Goal: Transaction & Acquisition: Purchase product/service

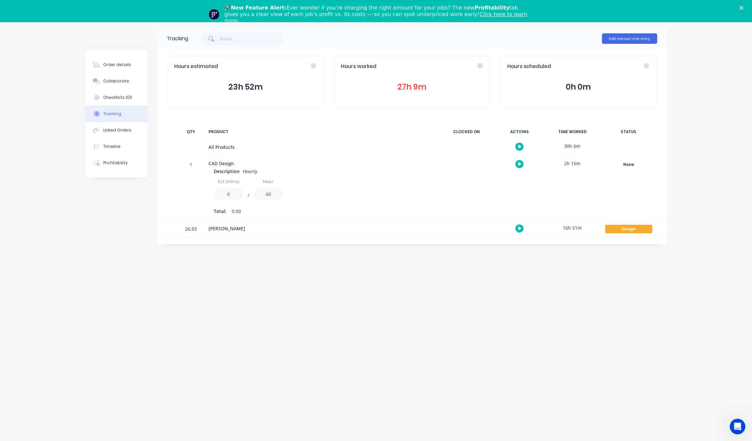
click at [743, 7] on icon "Close" at bounding box center [742, 8] width 4 height 4
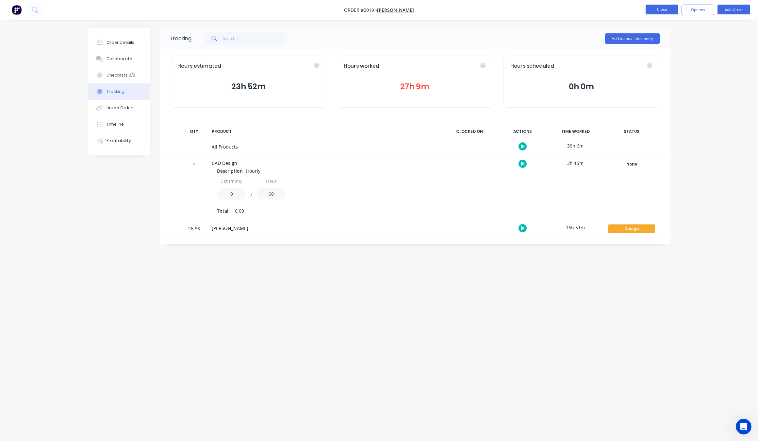
click at [671, 12] on button "Close" at bounding box center [662, 10] width 33 height 10
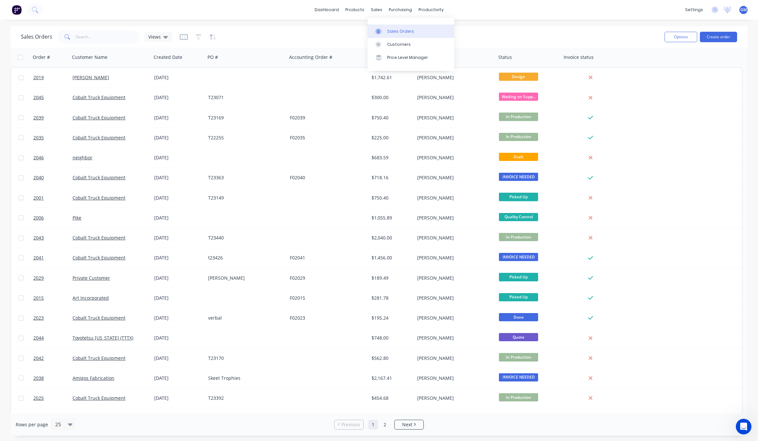
click at [394, 36] on link "Sales Orders" at bounding box center [411, 31] width 87 height 13
click at [395, 26] on link "Sales Orders" at bounding box center [411, 31] width 87 height 13
click at [715, 31] on div "Options Create order" at bounding box center [699, 37] width 75 height 16
click at [719, 37] on button "Create order" at bounding box center [718, 37] width 37 height 10
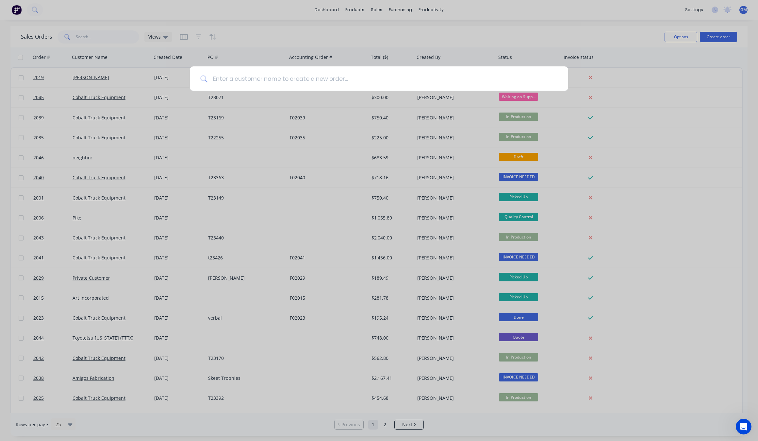
click at [260, 78] on input at bounding box center [383, 78] width 350 height 25
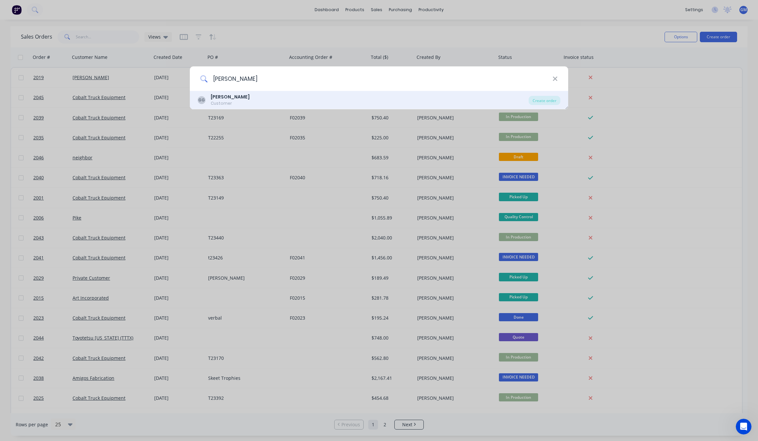
type input "[PERSON_NAME]"
click at [309, 94] on div "GG [PERSON_NAME] Customer" at bounding box center [363, 99] width 331 height 13
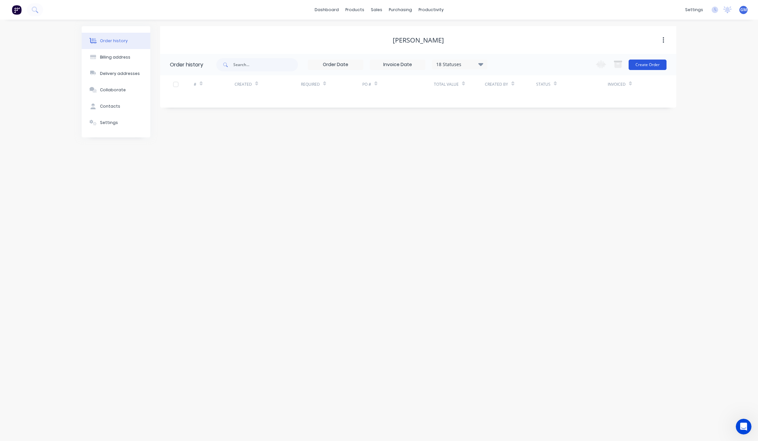
click at [654, 62] on button "Create Order" at bounding box center [648, 64] width 38 height 10
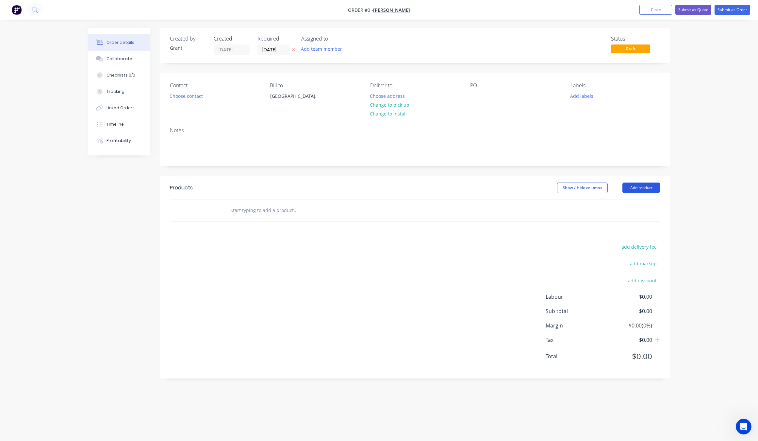
click at [633, 192] on button "Add product" at bounding box center [642, 187] width 38 height 10
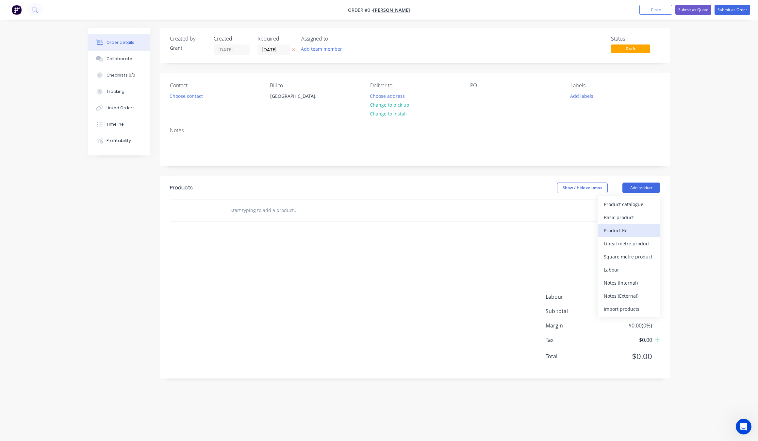
click at [639, 230] on div "Product Kit" at bounding box center [629, 229] width 50 height 9
click at [635, 219] on div "Standard pricing" at bounding box center [629, 216] width 50 height 9
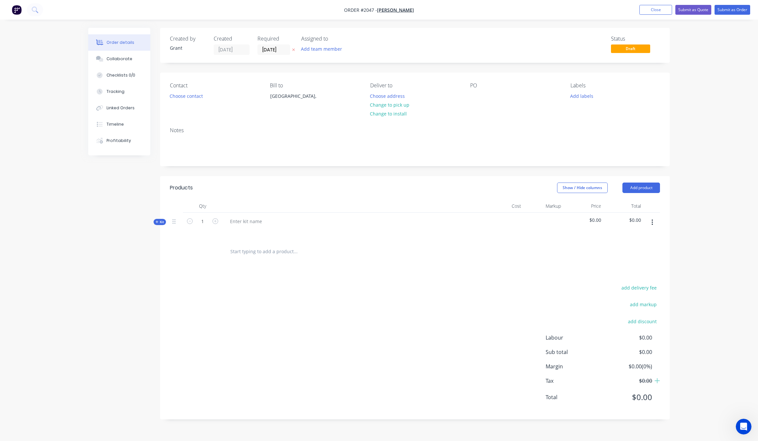
drag, startPoint x: 270, startPoint y: 229, endPoint x: 267, endPoint y: 223, distance: 6.7
click at [269, 229] on div at bounding box center [353, 230] width 256 height 9
click at [265, 216] on div at bounding box center [246, 220] width 42 height 9
drag, startPoint x: 294, startPoint y: 373, endPoint x: 247, endPoint y: 309, distance: 79.7
click at [293, 372] on div "add delivery fee add markup add discount Labour $0.00 Sub total $0.00 Margin $0…" at bounding box center [415, 346] width 490 height 126
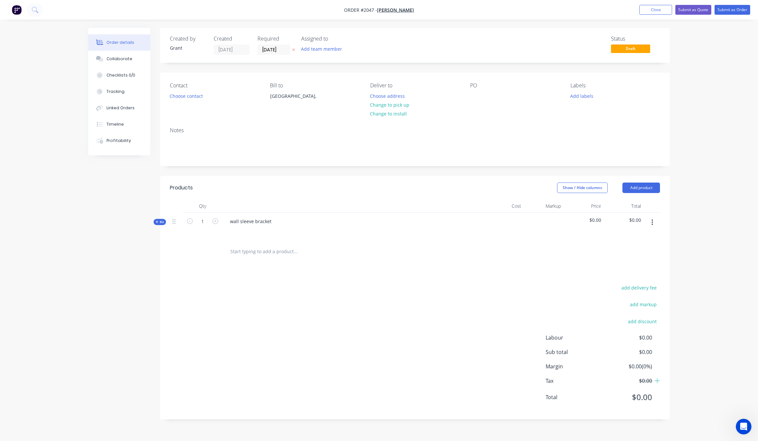
click at [156, 220] on span "Kit" at bounding box center [160, 221] width 8 height 5
click at [237, 243] on input "text" at bounding box center [292, 247] width 131 height 13
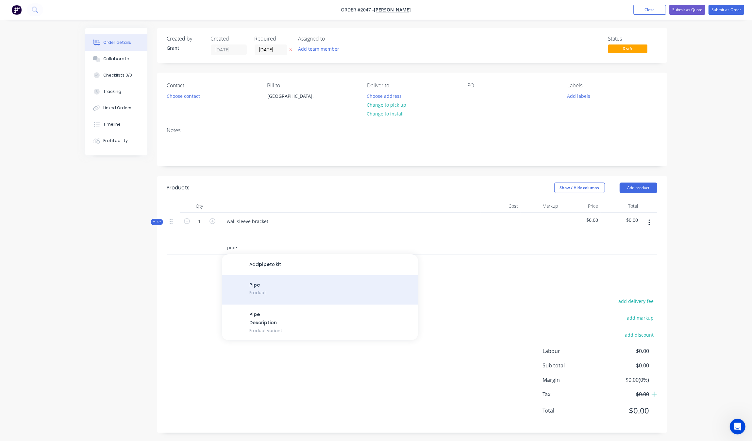
type input "pipe"
click at [316, 289] on div "Pipe Product" at bounding box center [320, 289] width 196 height 29
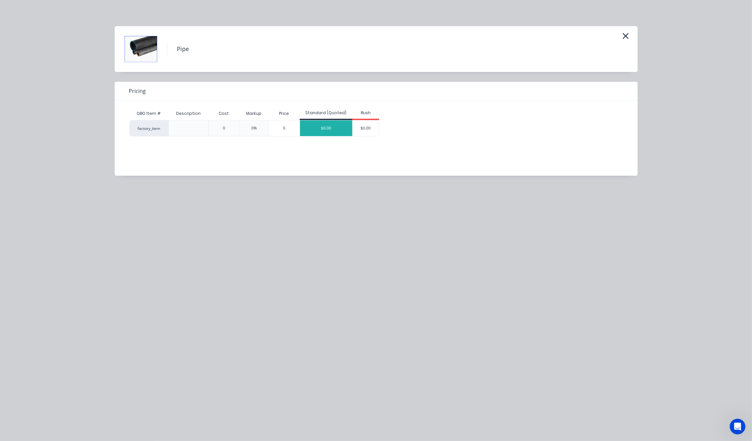
click at [322, 130] on div "$0.00" at bounding box center [326, 128] width 52 height 16
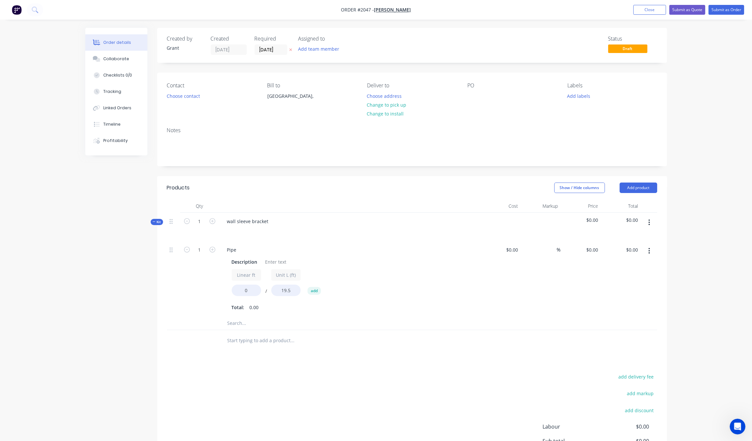
click at [650, 250] on icon "button" at bounding box center [649, 250] width 2 height 7
click at [623, 291] on div "Delete" at bounding box center [626, 293] width 50 height 9
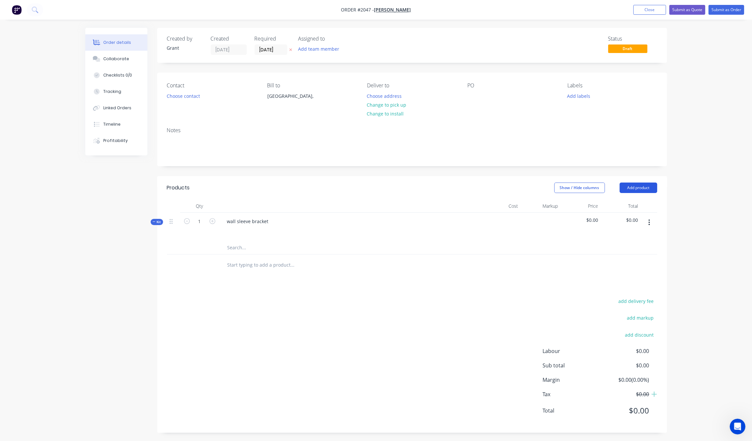
click at [644, 186] on button "Add product" at bounding box center [639, 187] width 38 height 10
click at [328, 260] on input "text" at bounding box center [292, 264] width 131 height 13
click at [238, 244] on input "text" at bounding box center [292, 247] width 131 height 13
click at [649, 220] on icon "button" at bounding box center [649, 222] width 1 height 6
click at [636, 253] on div "Add product to kit" at bounding box center [626, 252] width 50 height 9
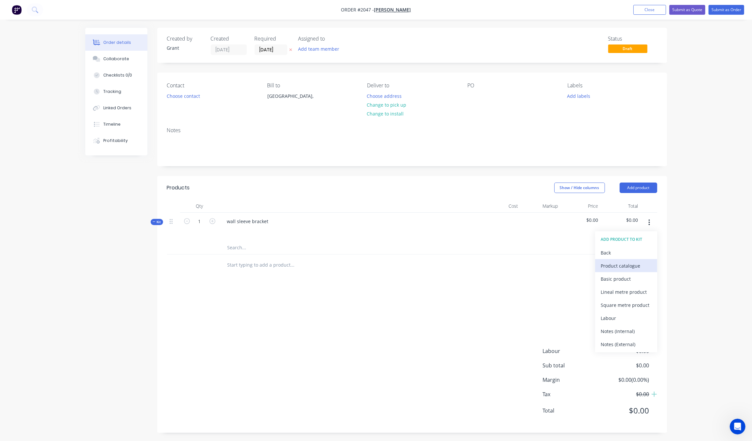
click at [640, 268] on div "Product catalogue" at bounding box center [626, 265] width 50 height 9
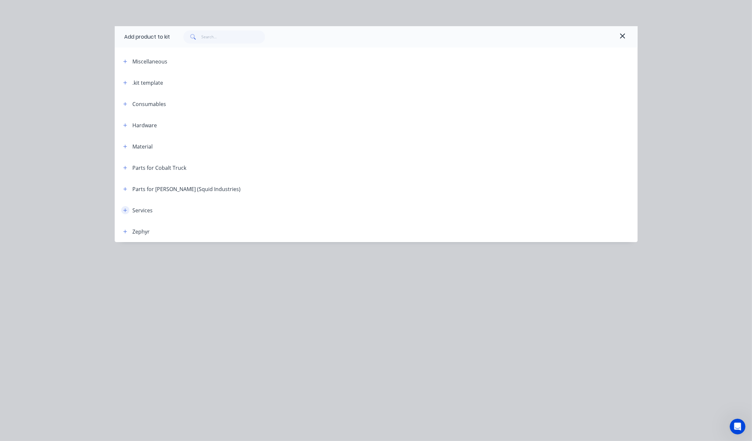
click at [125, 211] on icon "button" at bounding box center [125, 210] width 4 height 4
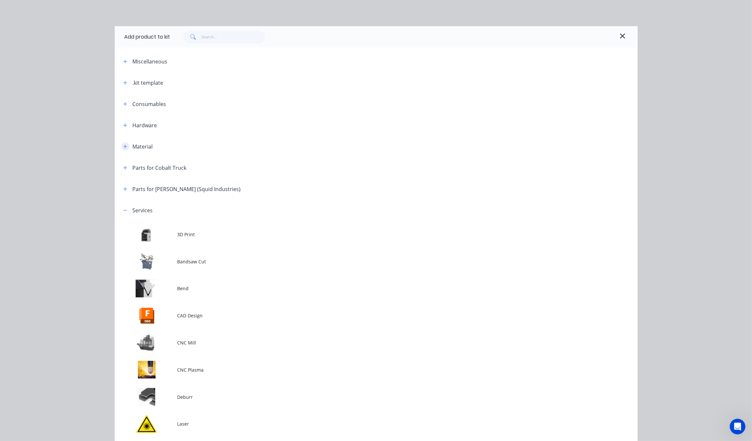
click at [123, 148] on icon "button" at bounding box center [125, 146] width 4 height 5
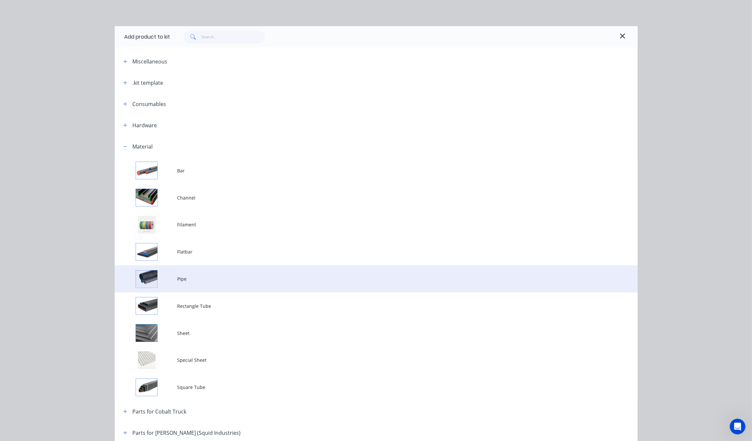
click at [294, 272] on td "Pipe" at bounding box center [407, 278] width 460 height 27
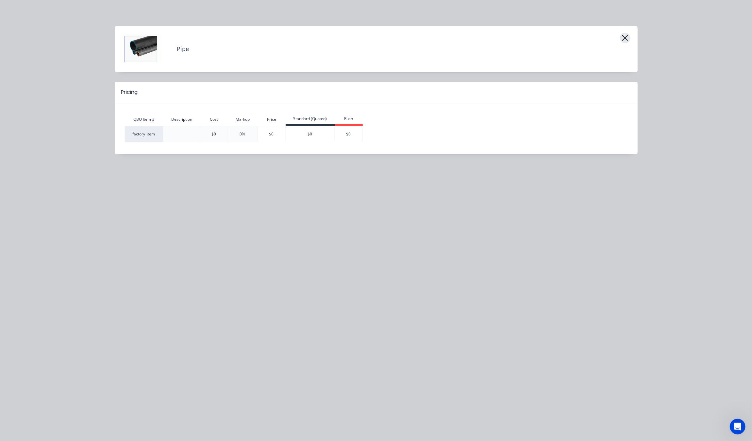
click at [625, 39] on icon "button" at bounding box center [625, 37] width 7 height 9
click at [628, 42] on button "button" at bounding box center [625, 38] width 10 height 10
click at [623, 37] on icon "button" at bounding box center [625, 38] width 6 height 6
drag, startPoint x: 672, startPoint y: 50, endPoint x: 626, endPoint y: 39, distance: 47.2
click at [672, 48] on div "Pipe Pricing QBO Item # Description Cost Markup Price Standard (Quoted) Rush fa…" at bounding box center [376, 220] width 752 height 441
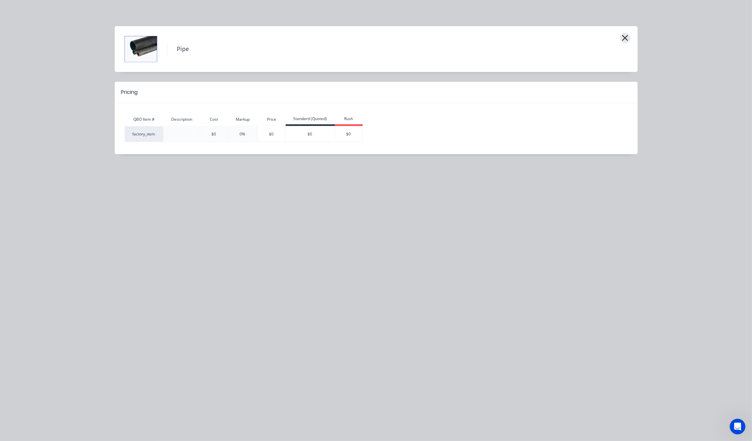
click at [626, 39] on icon "button" at bounding box center [625, 38] width 6 height 6
click at [577, 231] on div "Pipe Pricing QBO Item # Description Cost Markup Price Standard (Quoted) Rush fa…" at bounding box center [376, 220] width 752 height 441
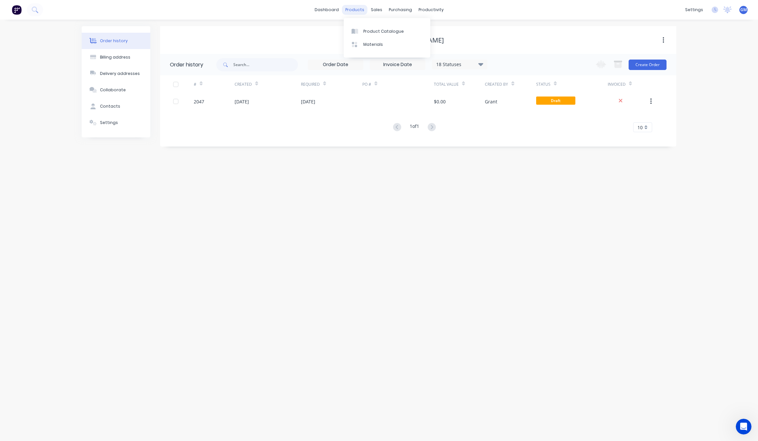
click at [350, 6] on div "products" at bounding box center [354, 10] width 25 height 10
click at [370, 35] on link "Product Catalogue" at bounding box center [387, 31] width 87 height 13
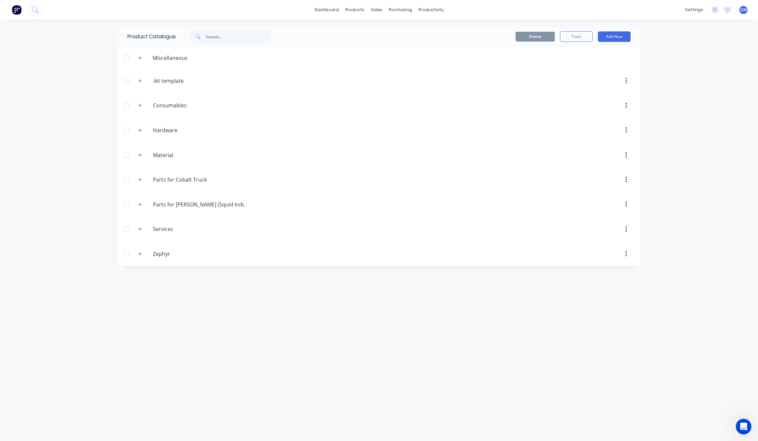
click at [131, 150] on div at bounding box center [126, 154] width 13 height 13
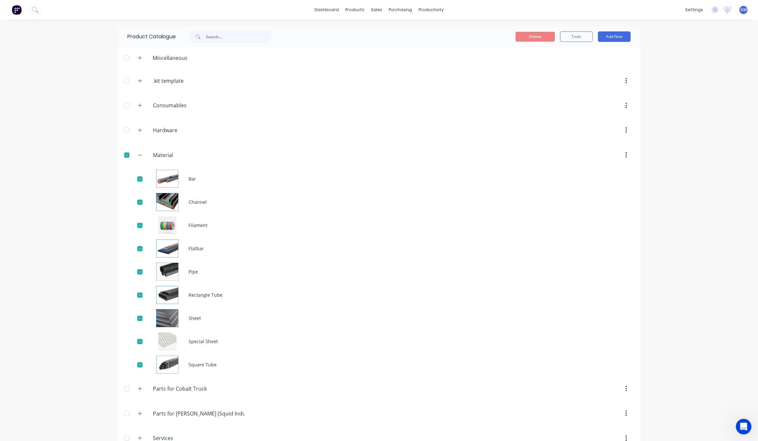
click at [121, 157] on div at bounding box center [126, 154] width 13 height 13
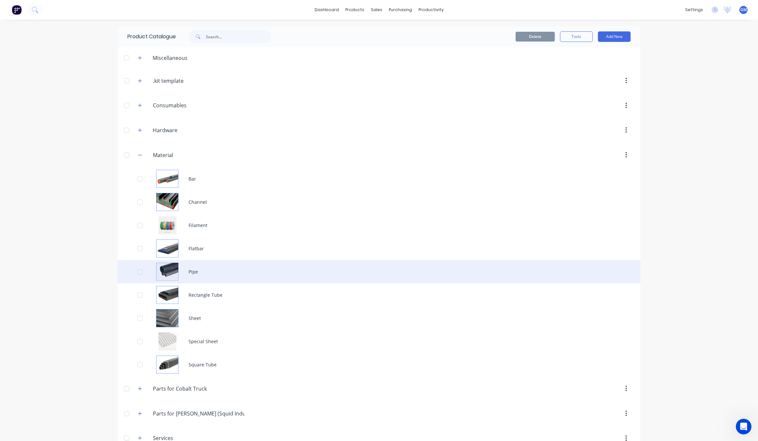
click at [231, 276] on div "Pipe" at bounding box center [379, 271] width 523 height 23
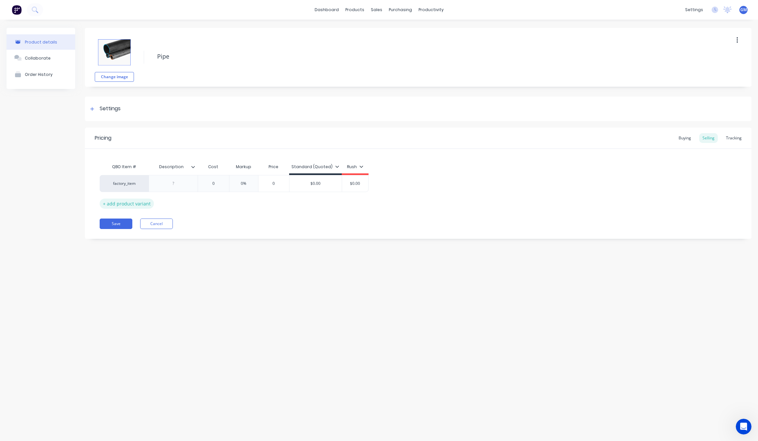
click at [125, 206] on div "+ add product variant" at bounding box center [127, 203] width 54 height 10
type textarea "x"
click at [188, 200] on div at bounding box center [173, 200] width 33 height 8
type textarea "x"
click at [90, 109] on div at bounding box center [92, 109] width 8 height 8
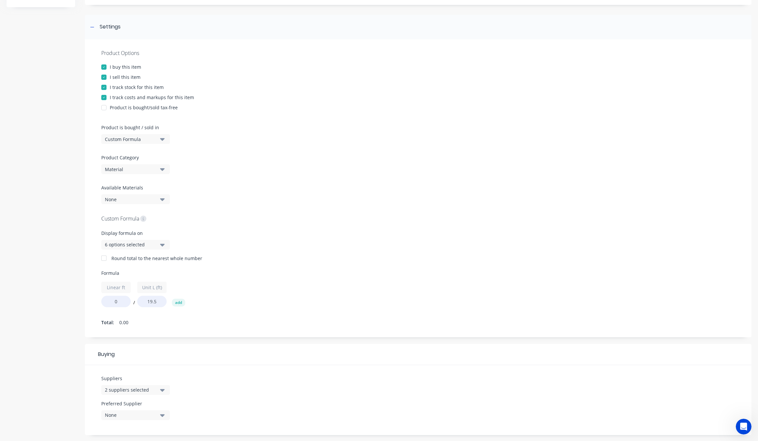
scroll to position [123, 0]
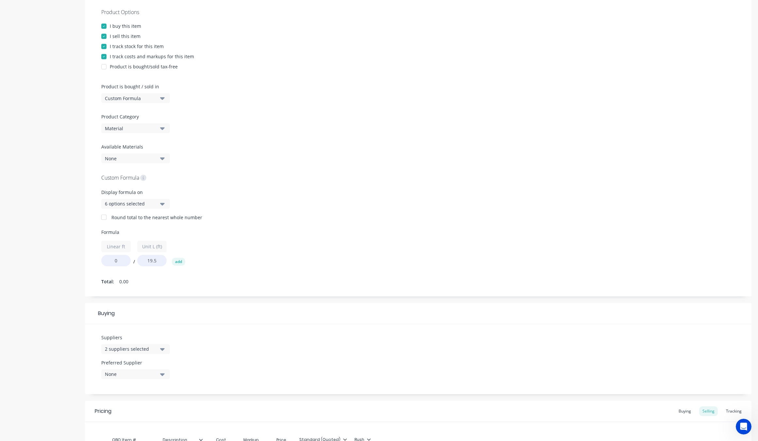
click at [162, 156] on icon "button" at bounding box center [162, 158] width 5 height 7
click at [156, 121] on div "Product Category Material" at bounding box center [133, 123] width 65 height 20
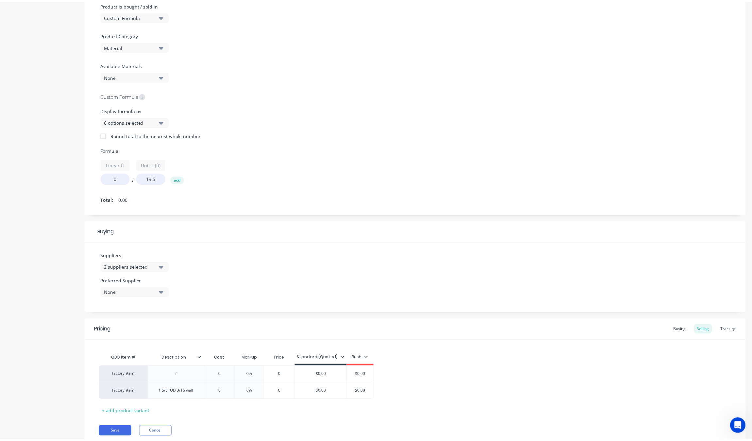
scroll to position [228, 0]
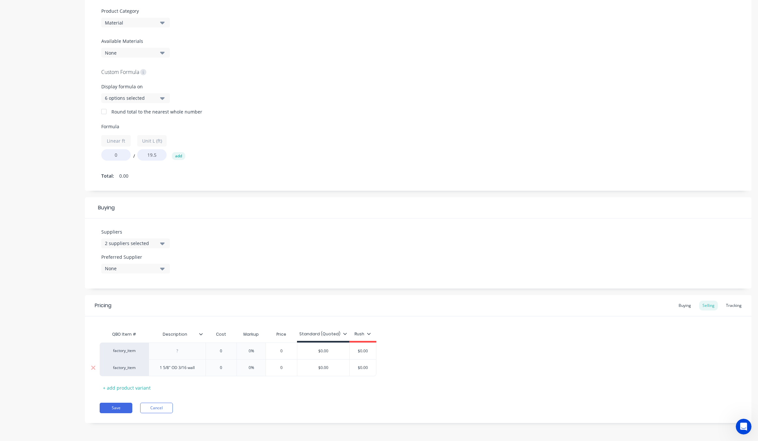
type input "0"
drag, startPoint x: 228, startPoint y: 365, endPoint x: 225, endPoint y: 365, distance: 3.6
click at [225, 365] on input "0" at bounding box center [221, 367] width 33 height 6
drag, startPoint x: 225, startPoint y: 365, endPoint x: 204, endPoint y: 362, distance: 21.2
click at [204, 362] on div "factory_item 1 5/8" OD 3/16 wall 0 0 0% 0 $0.00 $0.00" at bounding box center [238, 367] width 277 height 17
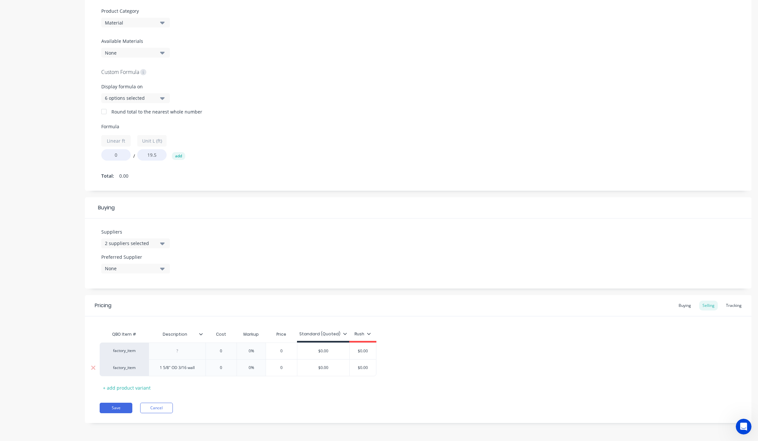
type textarea "x"
type input "7"
type textarea "x"
type input "75"
type textarea "x"
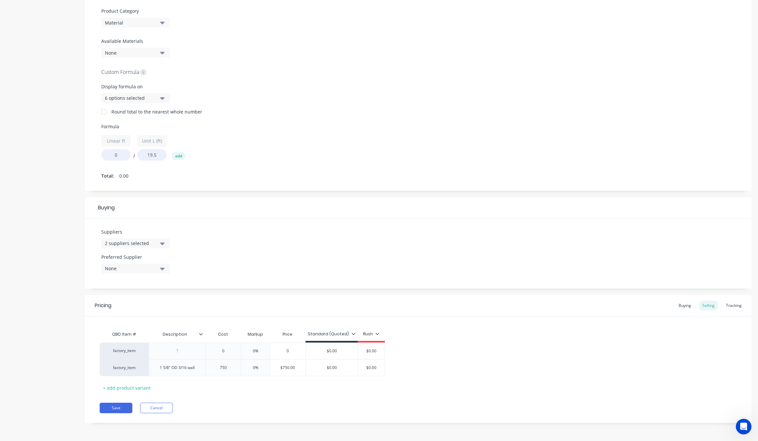
type input "750"
click at [329, 408] on div "Save Cancel" at bounding box center [426, 407] width 652 height 10
type input "0%"
click at [259, 370] on input "0%" at bounding box center [255, 367] width 33 height 6
drag, startPoint x: 259, startPoint y: 370, endPoint x: 233, endPoint y: 367, distance: 26.3
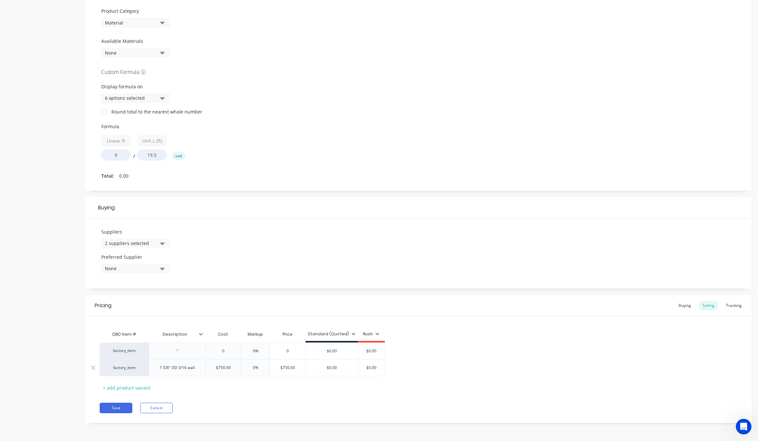
click at [234, 367] on div "factory_item 1 5/8" OD 3/16 wall $750.00 750 0% 0% $750.00 $0.00 $0.00" at bounding box center [242, 367] width 285 height 17
type textarea "x"
type input "3"
type textarea "x"
type input "30"
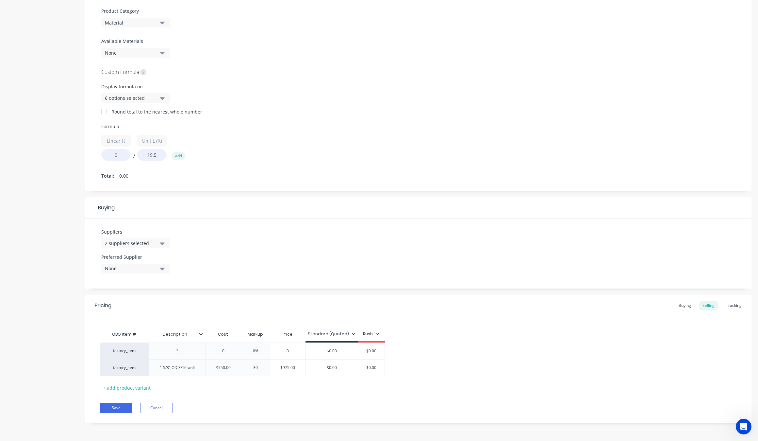
click at [339, 406] on div "Save Cancel" at bounding box center [426, 407] width 652 height 10
click at [115, 405] on button "Save" at bounding box center [116, 407] width 33 height 10
type textarea "x"
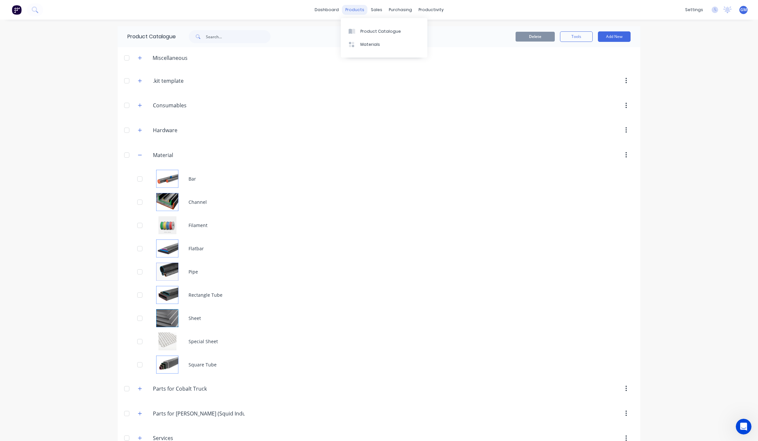
click at [353, 11] on div "products" at bounding box center [354, 10] width 25 height 10
click at [375, 30] on div "Product Catalogue" at bounding box center [380, 31] width 41 height 6
click at [388, 35] on link "Sales Orders" at bounding box center [408, 31] width 87 height 13
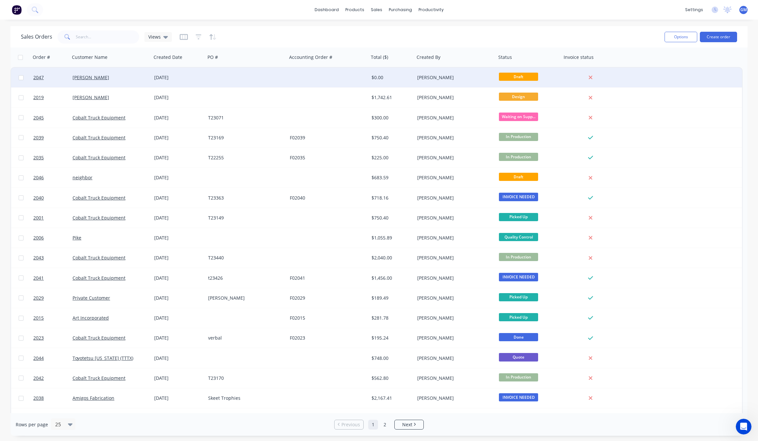
click at [99, 77] on div "[PERSON_NAME]" at bounding box center [109, 77] width 73 height 7
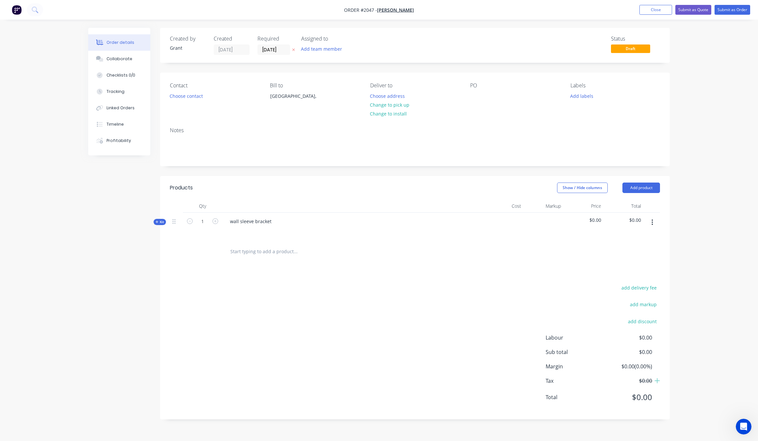
click at [162, 225] on div "Qty Cost Markup Price Total Kit 1 wall sleeve bracket $0.00 $0.00" at bounding box center [415, 230] width 510 height 63
click at [160, 222] on span "Kit" at bounding box center [160, 221] width 8 height 5
click at [227, 239] on div "wall sleeve bracket" at bounding box center [349, 226] width 261 height 28
click at [238, 247] on input "text" at bounding box center [292, 247] width 131 height 13
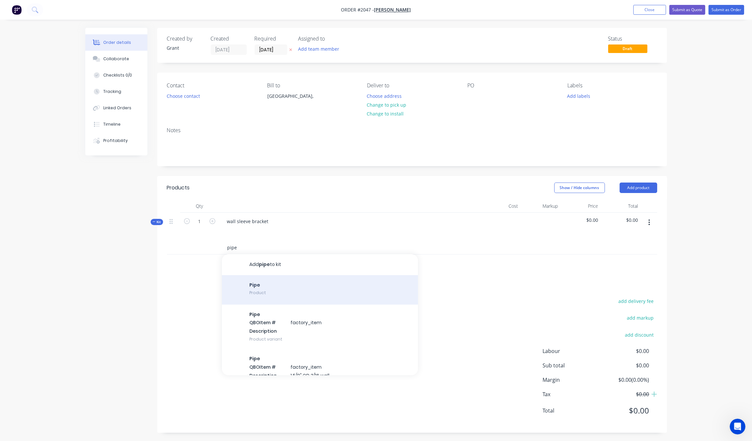
type input "pipe"
click at [311, 295] on div "Pipe Product" at bounding box center [320, 289] width 196 height 29
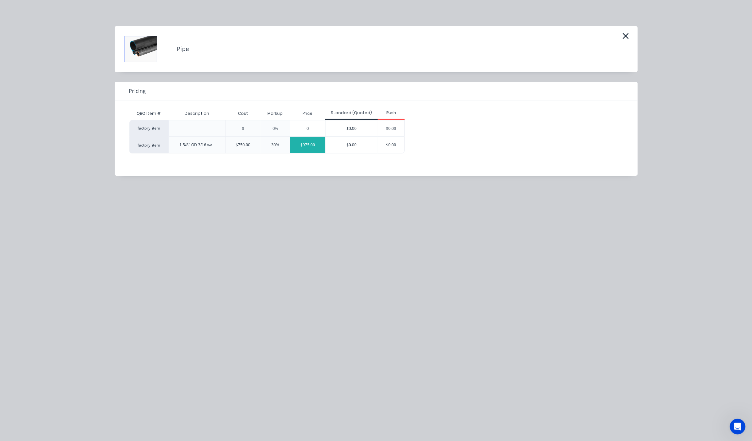
click at [307, 149] on div "$975.00" at bounding box center [307, 145] width 35 height 16
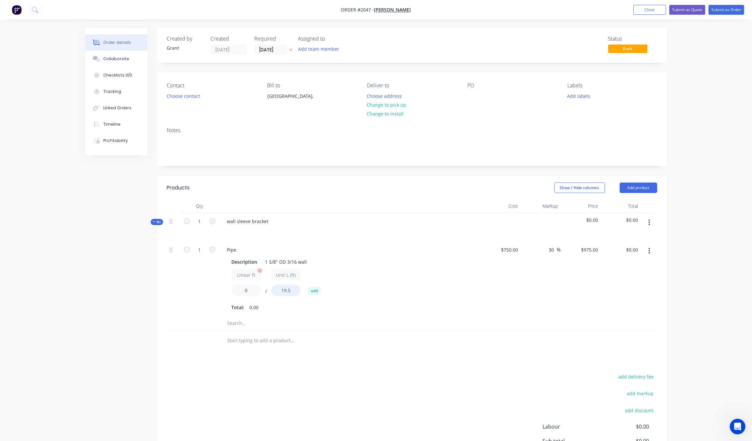
drag, startPoint x: 249, startPoint y: 292, endPoint x: 235, endPoint y: 288, distance: 14.2
click at [236, 290] on input "0" at bounding box center [246, 289] width 29 height 11
click at [251, 289] on input "0" at bounding box center [246, 289] width 29 height 11
type input "20"
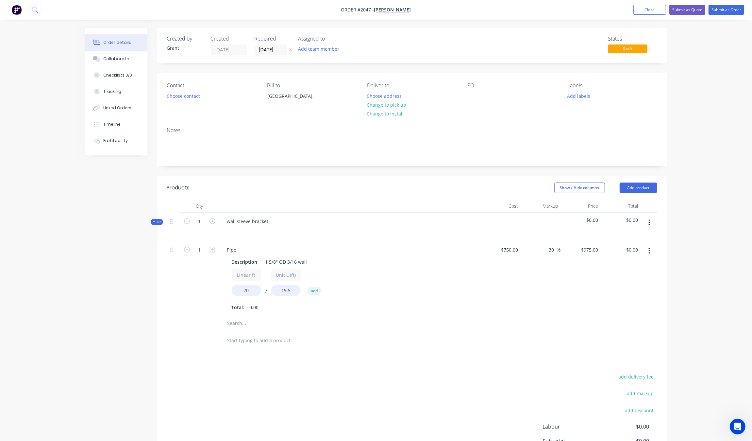
type input "$999.96"
drag, startPoint x: 471, startPoint y: 308, endPoint x: 464, endPoint y: 329, distance: 22.1
click at [467, 323] on div "1 Pipe Description 1 5/8" OD 3/16 wall Linear ft 20 / Unit L (ft) 19.5 add Tota…" at bounding box center [412, 285] width 490 height 89
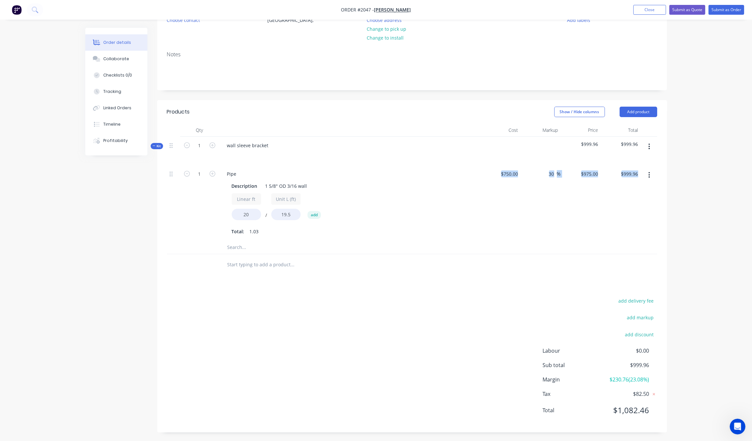
scroll to position [77, 0]
click at [454, 272] on div at bounding box center [336, 263] width 235 height 21
click at [254, 211] on input "20" at bounding box center [246, 212] width 29 height 11
drag, startPoint x: 247, startPoint y: 212, endPoint x: 232, endPoint y: 212, distance: 15.4
click at [232, 212] on input "20" at bounding box center [246, 212] width 29 height 11
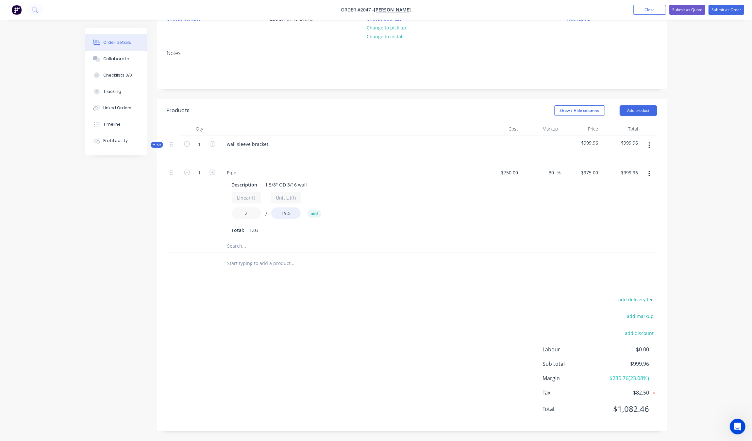
type input "2"
type input "$100.04"
click at [398, 279] on div "Products Show / Hide columns Add product Qty Cost Markup Price Total Kit 1 wall…" at bounding box center [412, 265] width 510 height 332
drag, startPoint x: 250, startPoint y: 212, endPoint x: 224, endPoint y: 212, distance: 26.1
click at [225, 212] on div "Description 1 5/8" OD 3/16 wall Linear ft 2 / Unit L (ft) 19.5 add Total: 0.10" at bounding box center [350, 206] width 256 height 57
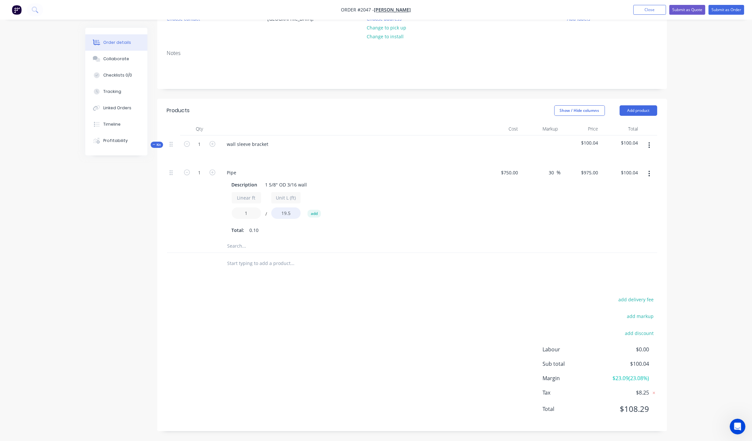
type input "1"
type input "$50.02"
click at [311, 310] on div "add delivery fee add markup add discount Labour $0.00 Sub total $100.04 Margin …" at bounding box center [412, 358] width 490 height 126
click at [588, 171] on div "975 975" at bounding box center [594, 172] width 14 height 9
type input "$975.00"
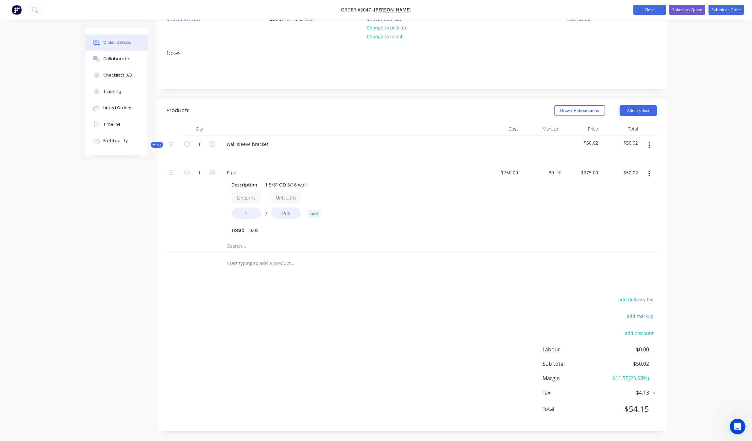
click at [650, 10] on button "Close" at bounding box center [649, 10] width 33 height 10
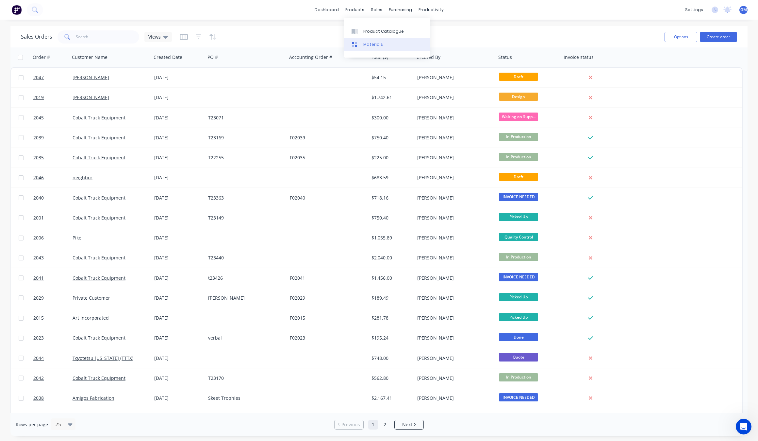
click at [371, 38] on link "Materials" at bounding box center [387, 44] width 87 height 13
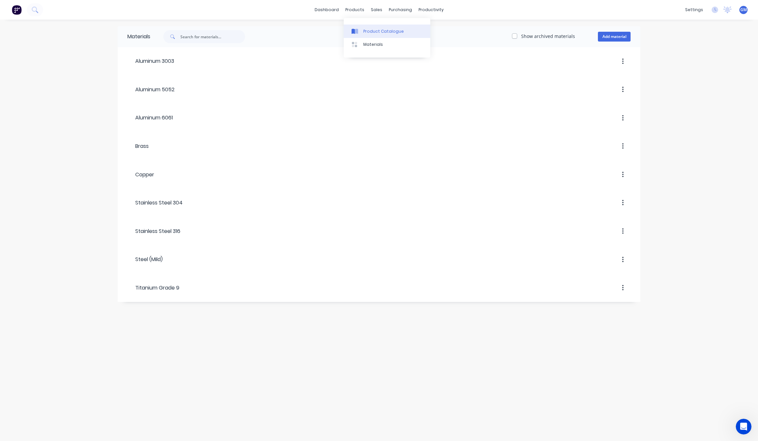
click at [361, 33] on div at bounding box center [357, 31] width 10 height 6
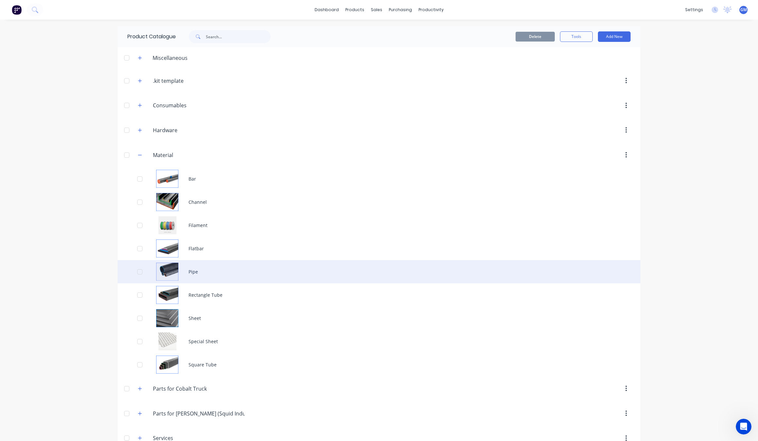
click at [223, 272] on div "Pipe" at bounding box center [379, 271] width 523 height 23
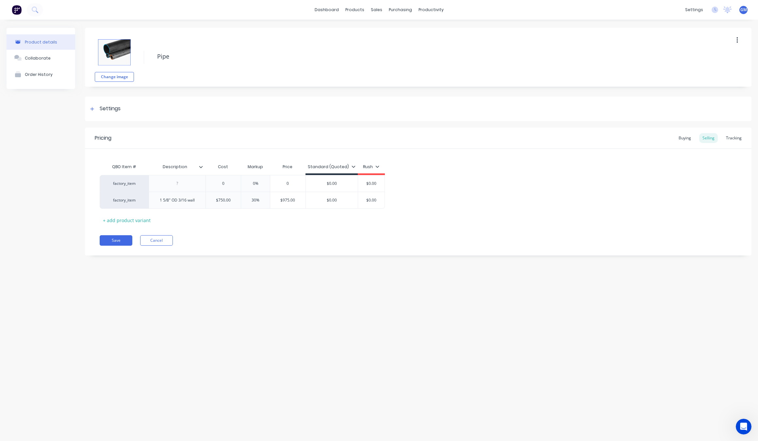
type textarea "x"
type input "$750.00"
click at [225, 203] on input "$750.00" at bounding box center [223, 200] width 35 height 6
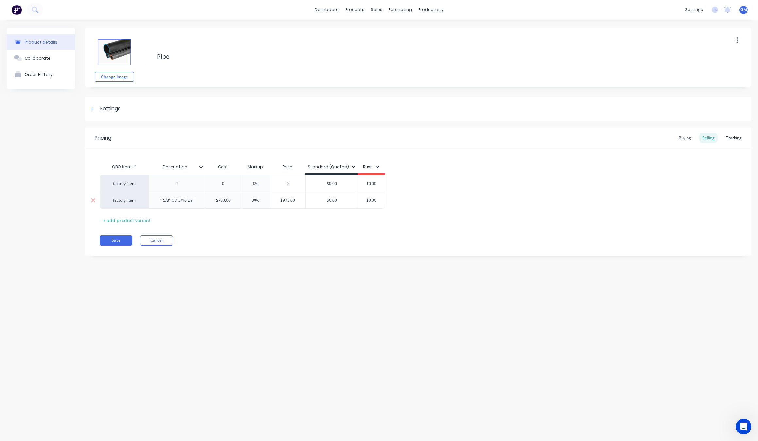
type textarea "x"
type input "3"
type textarea "x"
type input "35"
type textarea "x"
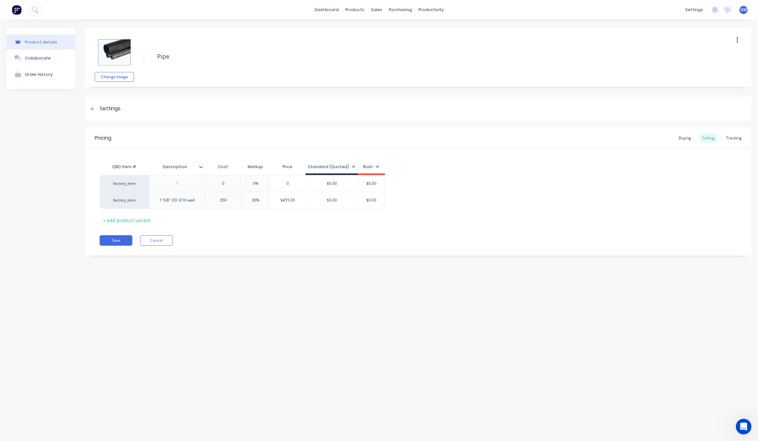
type input "350"
drag, startPoint x: 319, startPoint y: 243, endPoint x: 324, endPoint y: 240, distance: 5.9
click at [324, 242] on div "Save Cancel" at bounding box center [426, 240] width 652 height 10
click at [114, 242] on button "Save" at bounding box center [116, 240] width 33 height 10
type textarea "x"
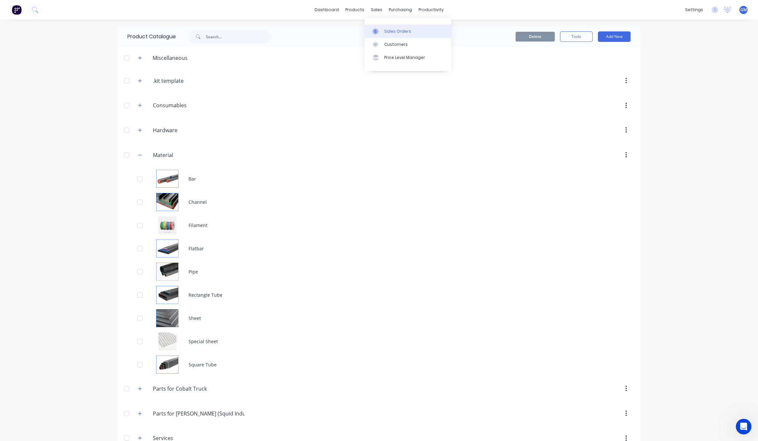
click at [392, 25] on link "Sales Orders" at bounding box center [408, 31] width 87 height 13
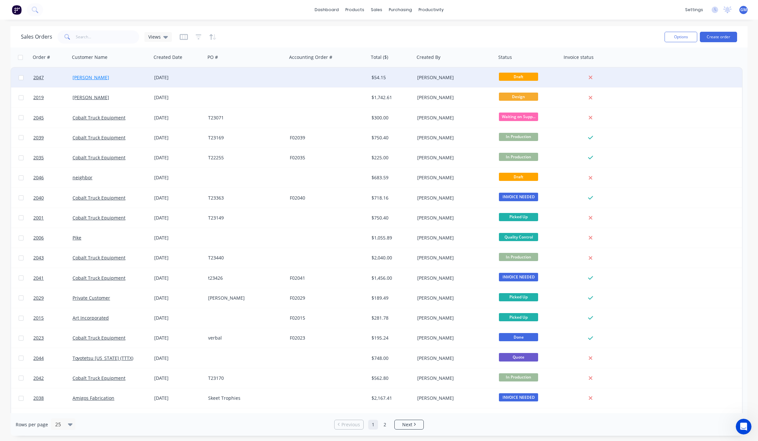
click at [91, 77] on link "[PERSON_NAME]" at bounding box center [91, 77] width 37 height 6
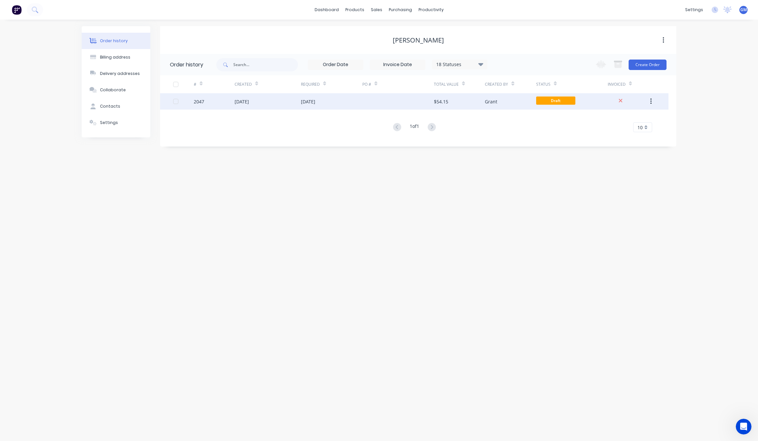
click at [319, 96] on div "[DATE]" at bounding box center [331, 101] width 61 height 16
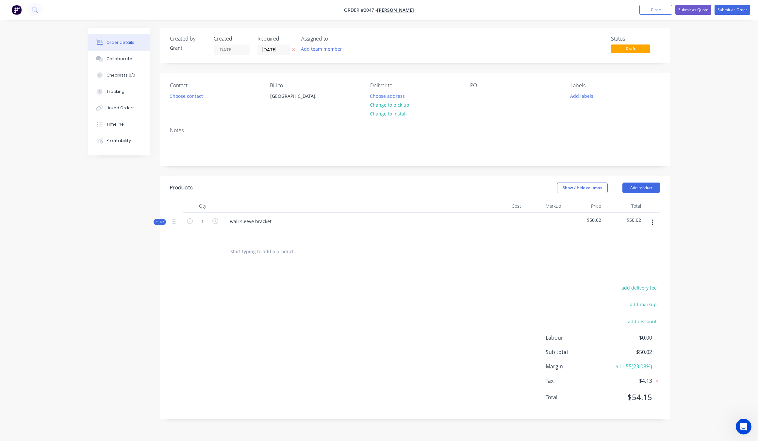
click at [157, 221] on icon at bounding box center [157, 221] width 3 height 3
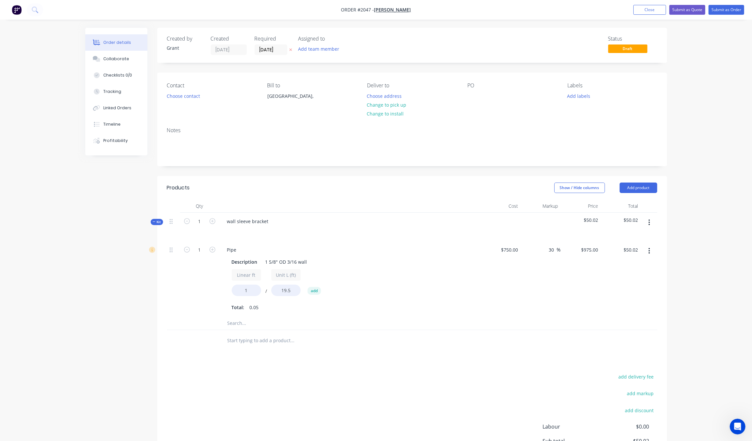
click at [648, 254] on button "button" at bounding box center [649, 251] width 15 height 12
click at [620, 289] on div "Delete" at bounding box center [626, 293] width 50 height 9
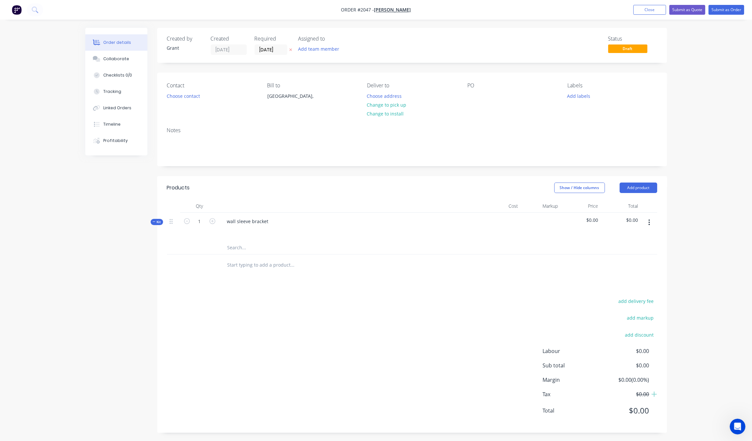
click at [226, 248] on div at bounding box center [320, 247] width 196 height 13
click at [241, 247] on input "text" at bounding box center [292, 247] width 131 height 13
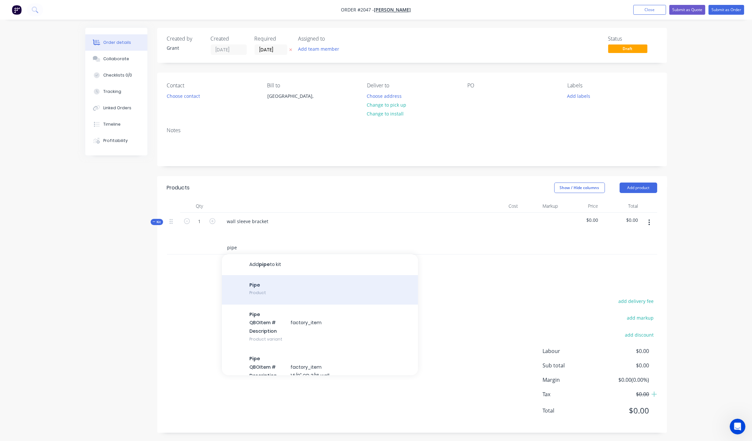
type input "pipe"
click at [326, 296] on div "Pipe Product" at bounding box center [320, 289] width 196 height 29
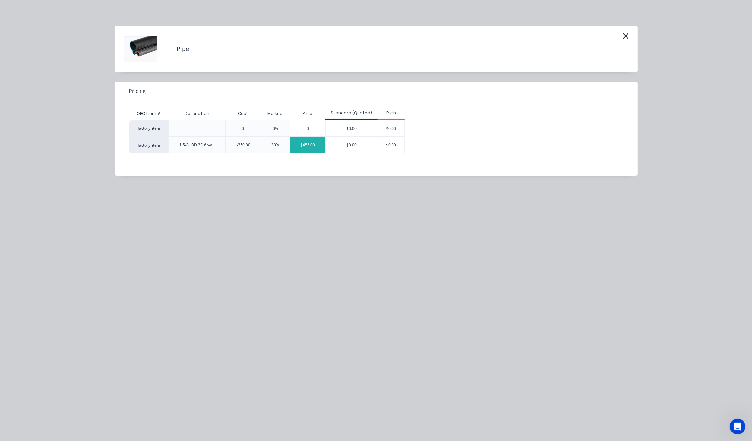
click at [301, 145] on div "$455.00" at bounding box center [307, 145] width 35 height 16
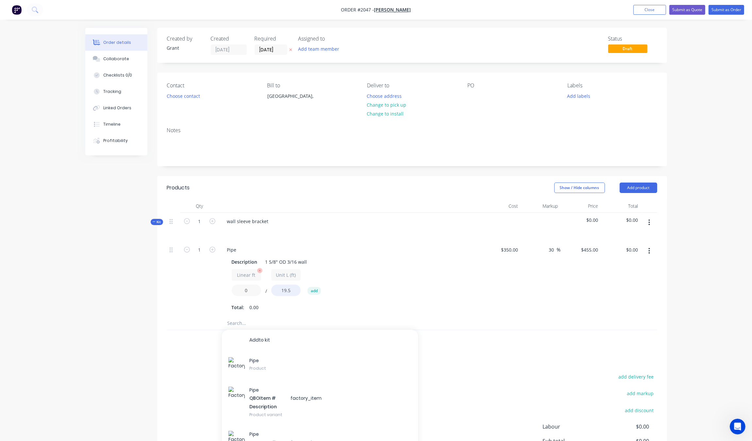
click at [252, 285] on input "0" at bounding box center [246, 289] width 29 height 11
click at [254, 290] on input "0" at bounding box center [246, 289] width 29 height 11
drag, startPoint x: 254, startPoint y: 290, endPoint x: 242, endPoint y: 285, distance: 13.3
click at [242, 285] on input "0" at bounding box center [246, 289] width 29 height 11
type input "2"
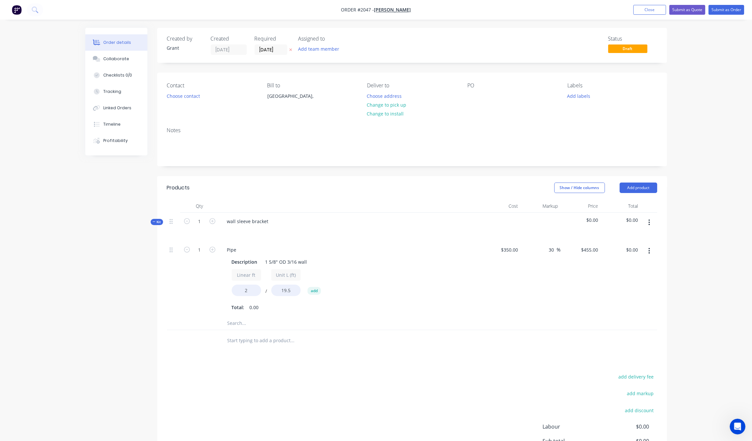
type input "$46.68"
click at [261, 382] on div "add delivery fee add markup add discount Labour $0.00 Sub total $0.00 Margin $0…" at bounding box center [412, 435] width 490 height 126
drag, startPoint x: 252, startPoint y: 290, endPoint x: 234, endPoint y: 292, distance: 17.4
click at [234, 292] on input "2" at bounding box center [246, 289] width 29 height 11
type input "1.8"
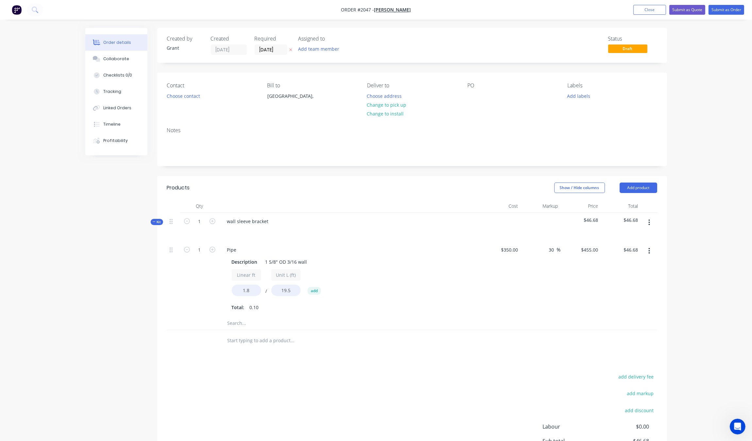
type input "$42.00"
drag, startPoint x: 269, startPoint y: 408, endPoint x: 250, endPoint y: 386, distance: 28.5
click at [267, 406] on div "add delivery fee add markup add discount Labour $0.00 Sub total $46.68 Margin $…" at bounding box center [412, 435] width 490 height 126
click at [245, 325] on input "text" at bounding box center [292, 322] width 131 height 13
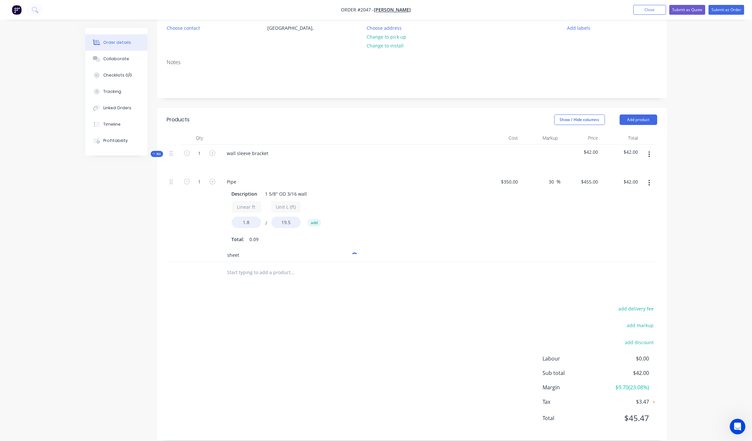
scroll to position [77, 0]
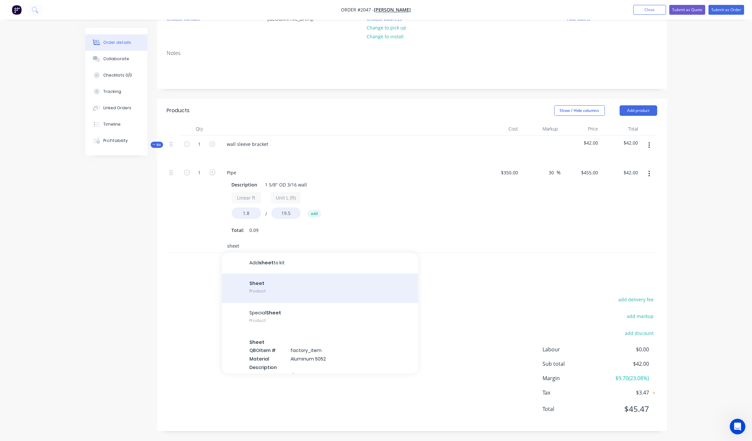
type input "sheet"
click at [323, 285] on div "Sheet Product" at bounding box center [320, 287] width 196 height 29
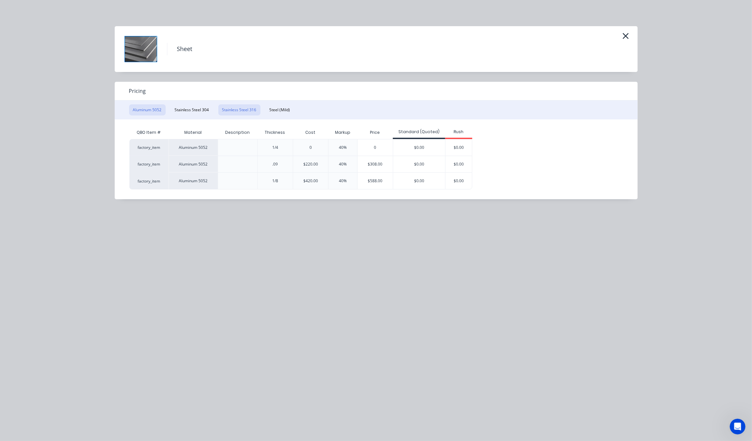
click at [243, 107] on button "Stainless Steel 316" at bounding box center [239, 109] width 42 height 11
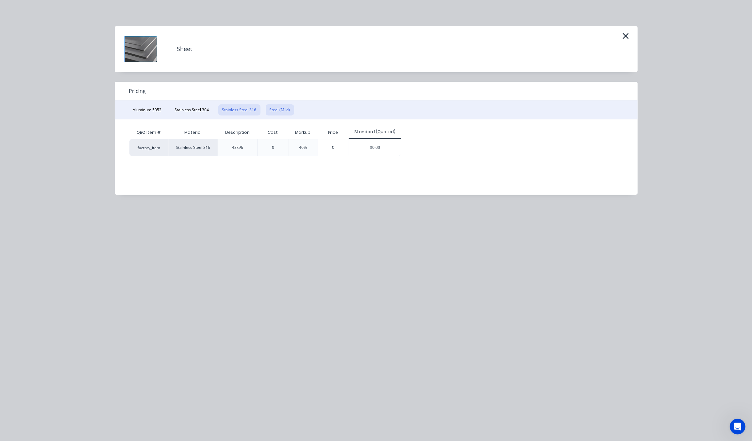
click at [285, 107] on button "Steel (Mild)" at bounding box center [280, 109] width 28 height 11
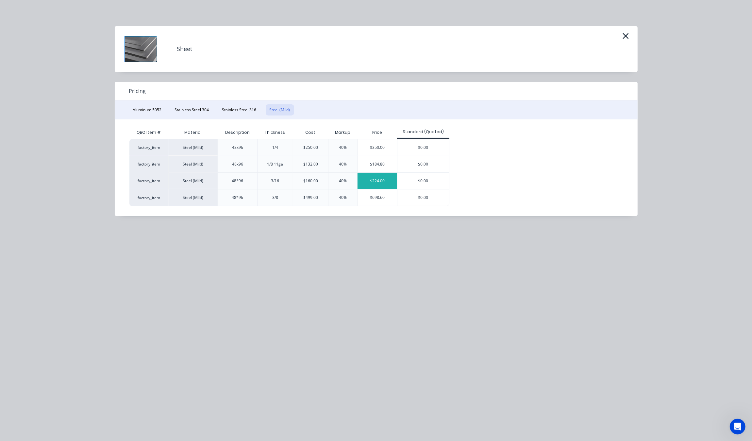
click at [379, 183] on div "$224.00" at bounding box center [378, 181] width 40 height 16
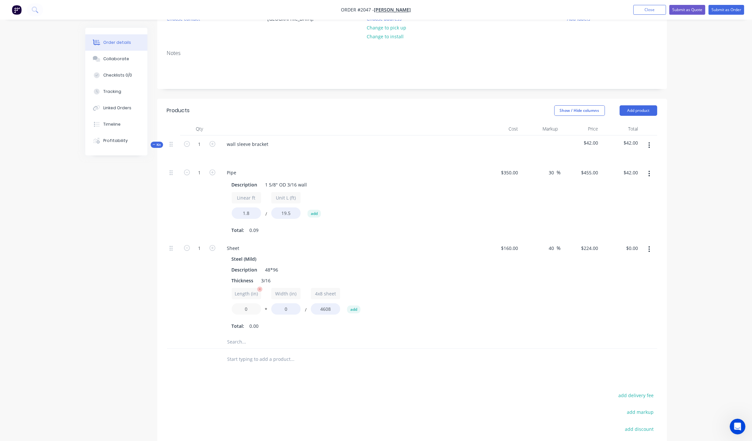
drag, startPoint x: 257, startPoint y: 307, endPoint x: 241, endPoint y: 306, distance: 15.4
click at [241, 306] on input "0" at bounding box center [246, 308] width 29 height 11
type input "6"
drag, startPoint x: 285, startPoint y: 307, endPoint x: 271, endPoint y: 302, distance: 14.3
click at [271, 302] on div "Width (in) 0" at bounding box center [285, 301] width 29 height 27
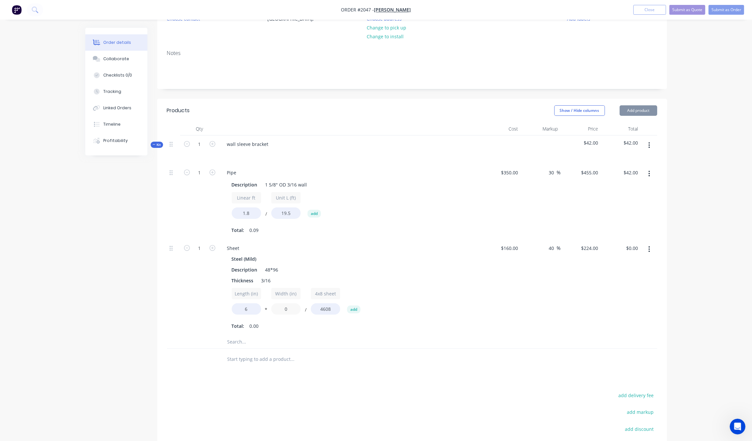
drag, startPoint x: 294, startPoint y: 308, endPoint x: 267, endPoint y: 308, distance: 27.1
click at [267, 308] on div "Length (in) 6 * Width (in) 0 / 4x8 sheet 4608 add" at bounding box center [350, 302] width 237 height 29
type input "6"
type input "$1.75"
drag, startPoint x: 324, startPoint y: 381, endPoint x: 321, endPoint y: 383, distance: 3.5
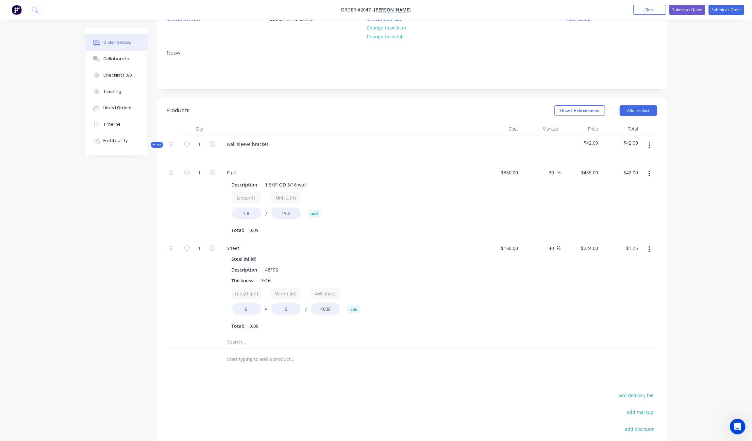
click at [325, 381] on div "Products Show / Hide columns Add product Qty Cost Markup Price Total Kit 1 wall…" at bounding box center [412, 313] width 510 height 428
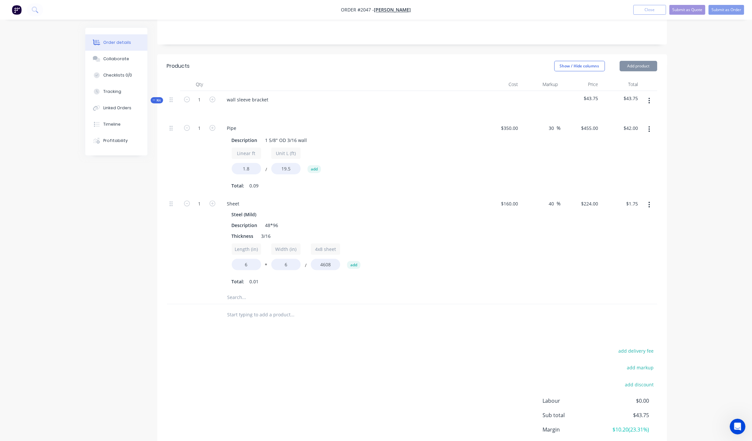
scroll to position [159, 0]
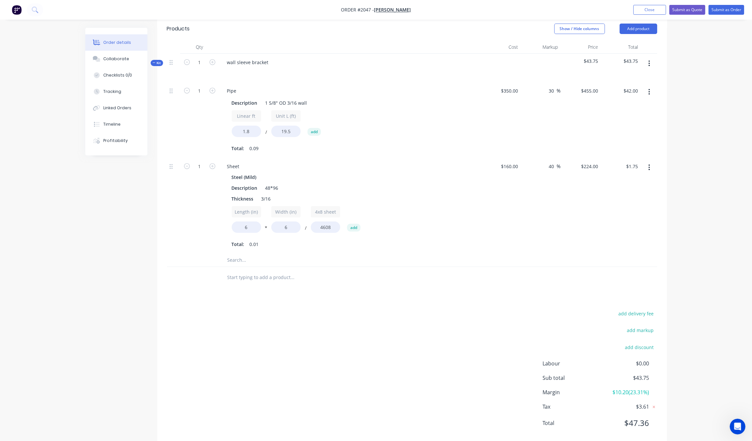
click at [252, 258] on input "text" at bounding box center [292, 259] width 131 height 13
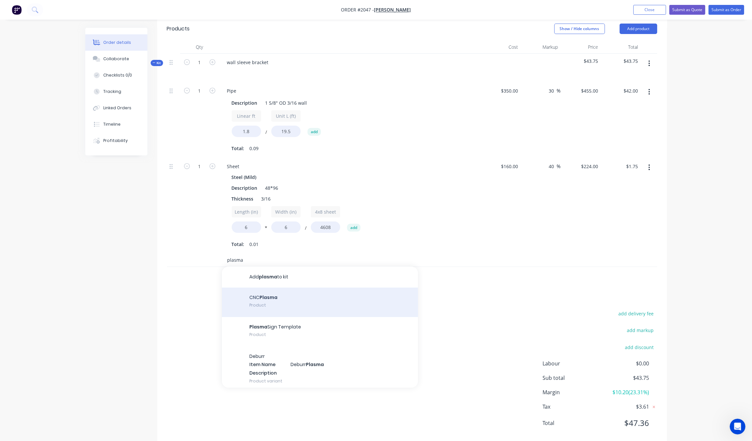
type input "plasma"
click at [309, 298] on div "CNC Plasma Product" at bounding box center [320, 301] width 196 height 29
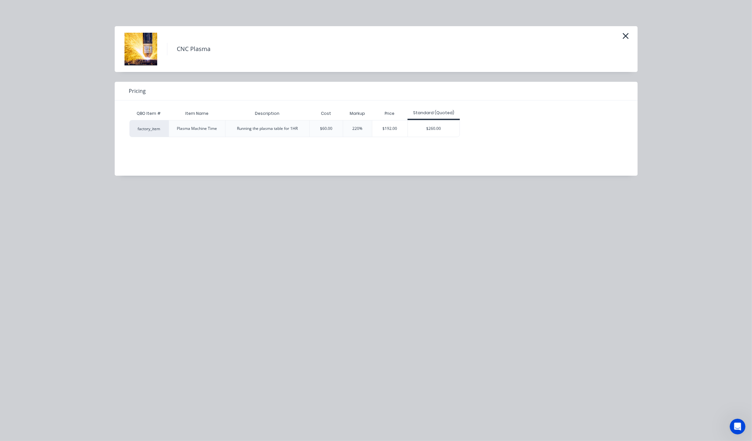
click at [198, 131] on div "Plasma Machine Time" at bounding box center [197, 128] width 40 height 6
click at [395, 135] on div "$192.00" at bounding box center [389, 128] width 35 height 16
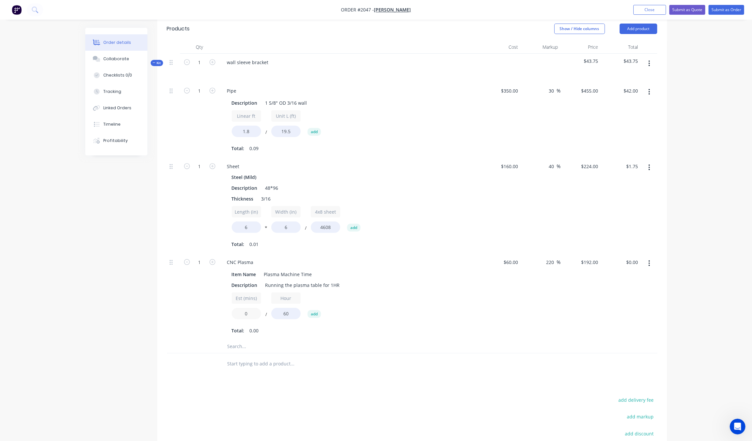
drag, startPoint x: 249, startPoint y: 310, endPoint x: 215, endPoint y: 309, distance: 34.0
click at [210, 311] on div "1 CNC Plasma Item Name Plasma Machine Time Description Running the plasma table…" at bounding box center [412, 296] width 490 height 86
type input "5"
type input "$15.99"
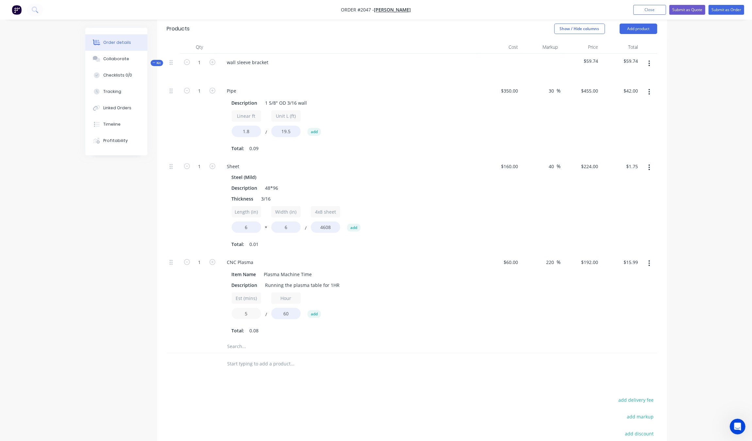
drag, startPoint x: 223, startPoint y: 309, endPoint x: 220, endPoint y: 309, distance: 3.6
click at [220, 309] on div "CNC Plasma Item Name Plasma Machine Time Description Running the plasma table f…" at bounding box center [349, 296] width 261 height 86
type input "3"
type input "$9.60"
click at [171, 313] on div at bounding box center [173, 296] width 13 height 86
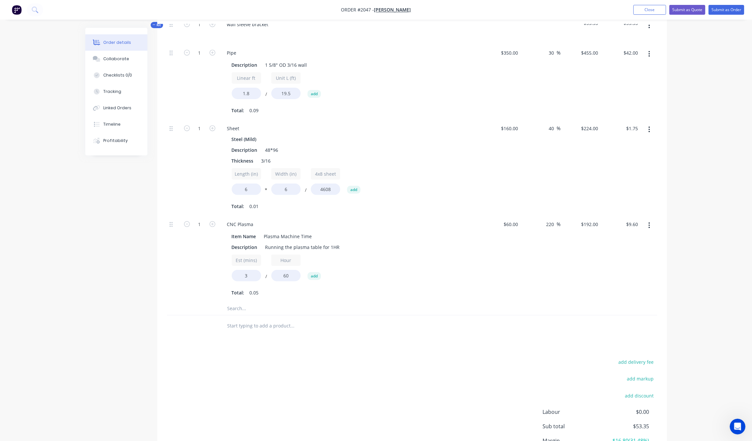
scroll to position [137, 0]
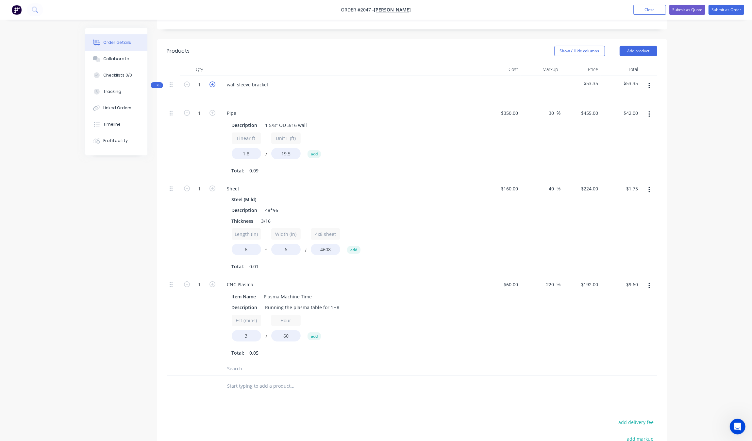
click at [211, 83] on icon "button" at bounding box center [212, 84] width 6 height 6
type input "2"
type input "$83.99"
type input "2"
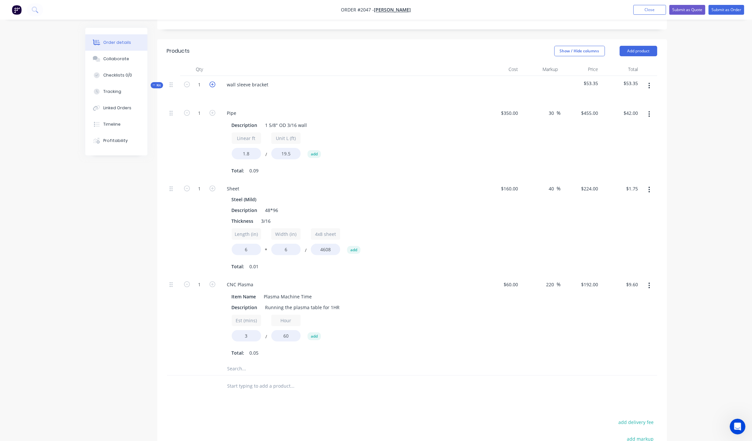
type input "$3.49"
type input "2"
type input "$19.20"
click at [211, 83] on icon "button" at bounding box center [212, 84] width 6 height 6
type input "3"
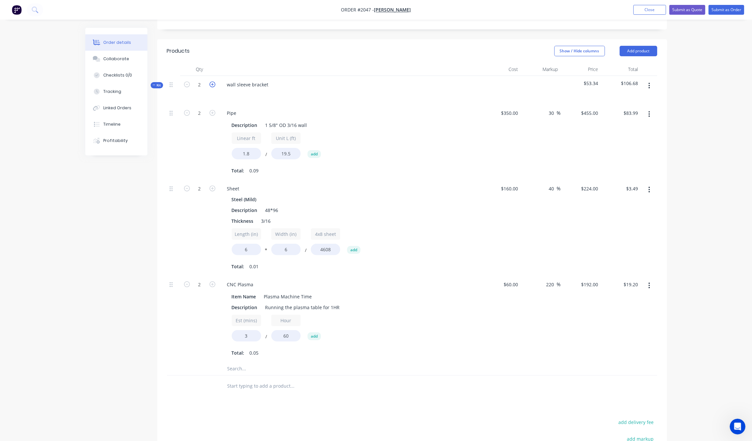
type input "3"
type input "$125.99"
type input "3"
type input "$5.24"
type input "3"
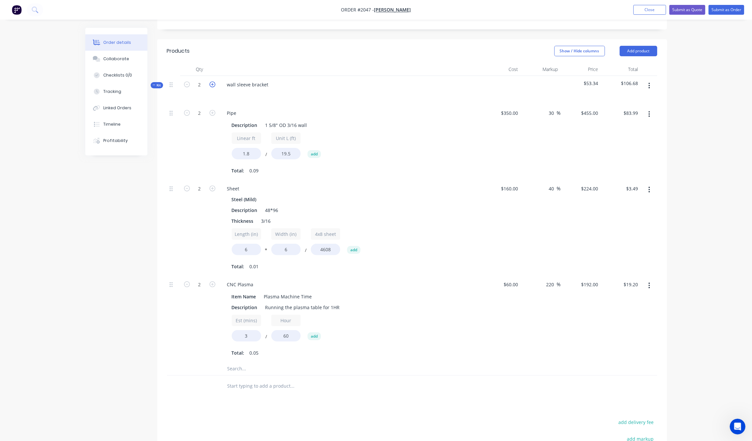
type input "$28.80"
click at [211, 83] on icon "button" at bounding box center [212, 84] width 6 height 6
type input "4"
type input "$167.99"
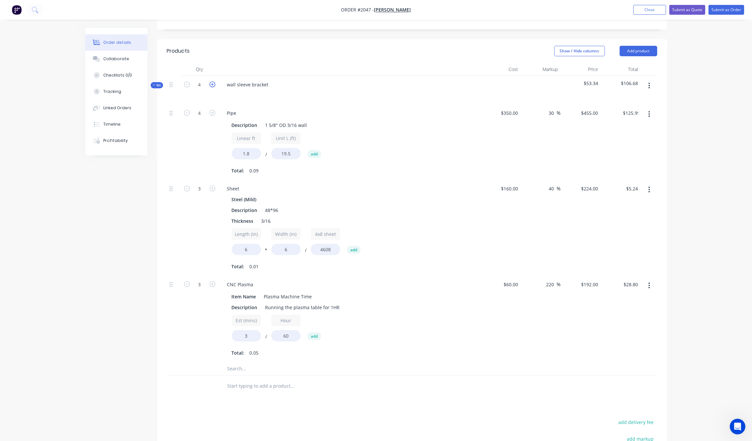
type input "4"
type input "$6.99"
type input "4"
type input "$38.40"
click at [211, 85] on icon "button" at bounding box center [212, 84] width 6 height 6
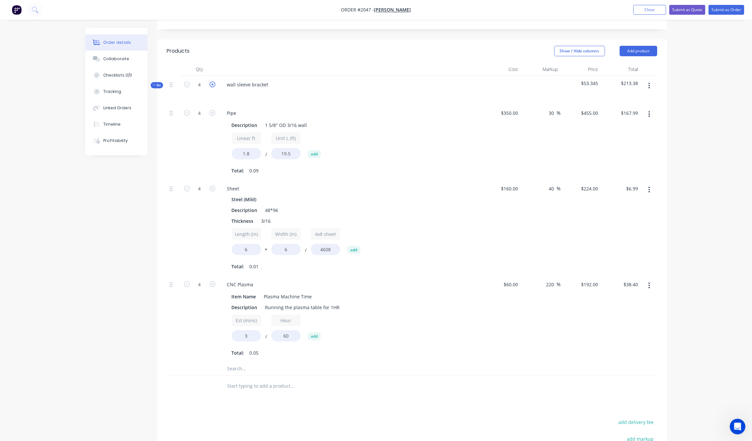
type input "5"
type input "$209.98"
type input "5"
type input "$8.74"
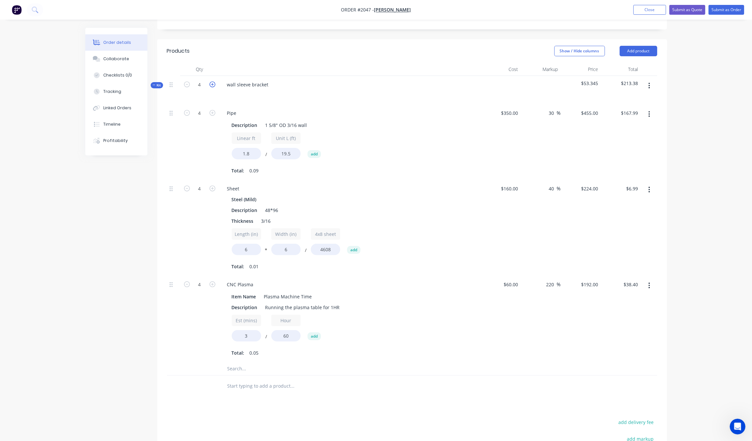
type input "5"
type input "$48.00"
click at [211, 85] on icon "button" at bounding box center [212, 84] width 6 height 6
type input "6"
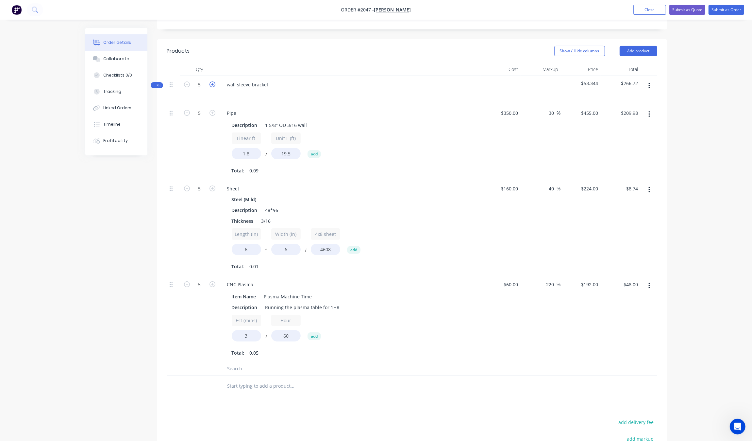
type input "$251.98"
type input "6"
type input "$10.48"
type input "6"
type input "$57.60"
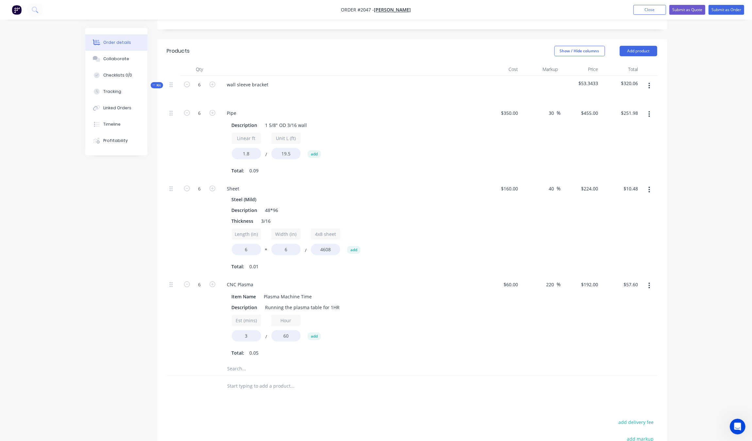
click at [155, 88] on div "Kit" at bounding box center [157, 85] width 12 height 6
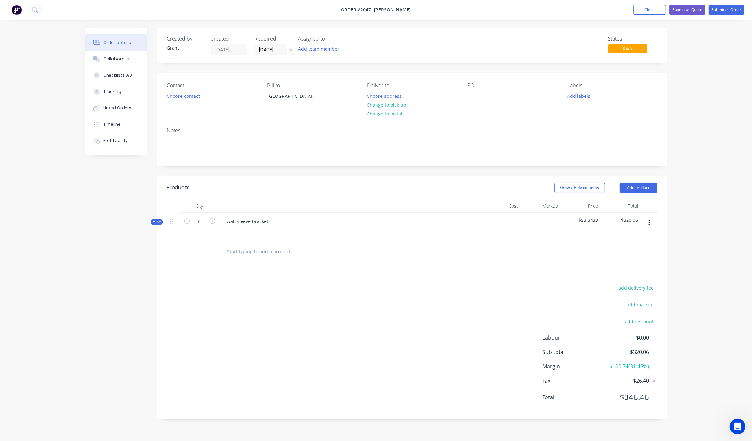
scroll to position [0, 0]
drag, startPoint x: 382, startPoint y: 327, endPoint x: 347, endPoint y: 297, distance: 46.2
click at [382, 325] on div "add delivery fee add markup add discount Labour $0.00 Sub total $320.06 Margin …" at bounding box center [415, 346] width 490 height 126
click at [657, 217] on button "button" at bounding box center [652, 222] width 15 height 12
click at [629, 273] on button "Duplicate" at bounding box center [629, 278] width 62 height 13
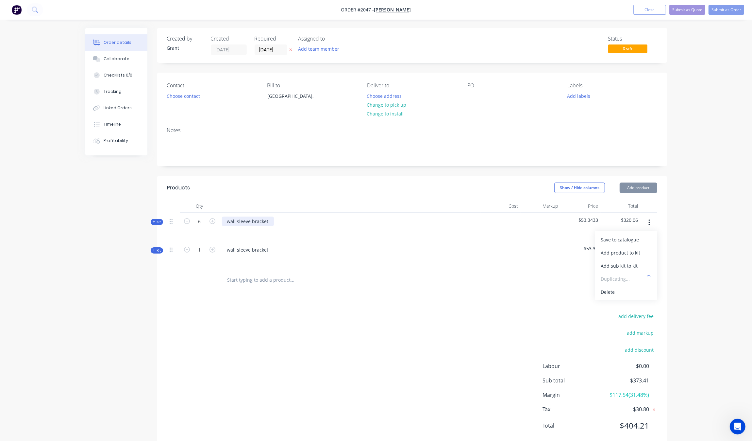
click at [271, 222] on div "wall sleeve bracket" at bounding box center [248, 220] width 52 height 9
click at [259, 224] on div "wall sleeve bracket" at bounding box center [248, 220] width 52 height 9
click at [267, 224] on div "wall sleeve bracket" at bounding box center [248, 220] width 52 height 9
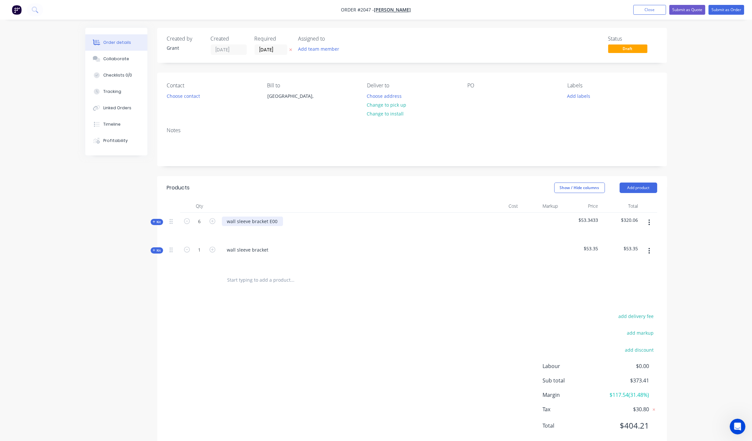
click at [266, 223] on div "wall sleeve bracket E00" at bounding box center [252, 220] width 61 height 9
click at [267, 223] on div "wall sleeve bracket E00" at bounding box center [252, 220] width 61 height 9
click at [280, 319] on div "add delivery fee add markup add discount Labour $0.00 Sub total $373.41 Margin …" at bounding box center [412, 374] width 490 height 126
click at [275, 247] on div "wall sleeve bracket" at bounding box center [349, 255] width 261 height 28
click at [148, 248] on div "Created by [PERSON_NAME] Created [DATE] Required [DATE] Assigned to Add team me…" at bounding box center [376, 242] width 582 height 429
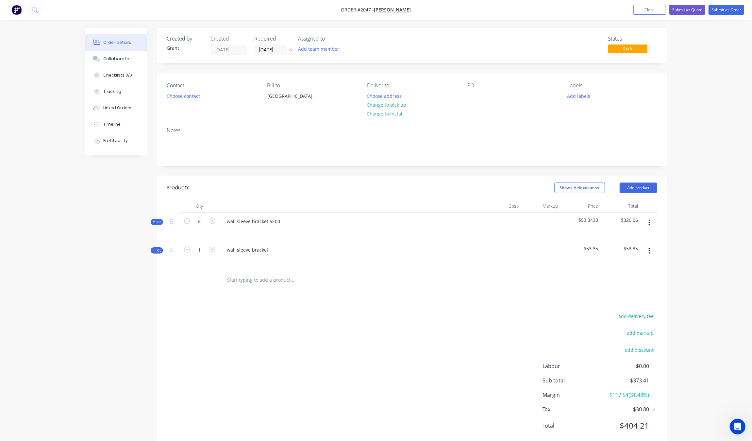
click at [153, 250] on icon at bounding box center [154, 249] width 3 height 3
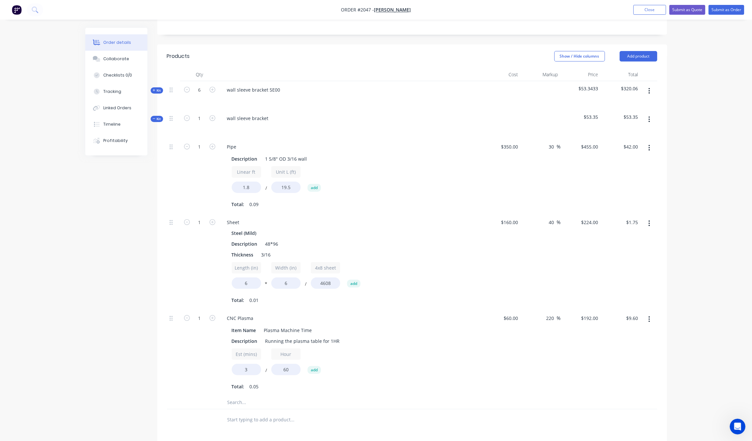
scroll to position [124, 0]
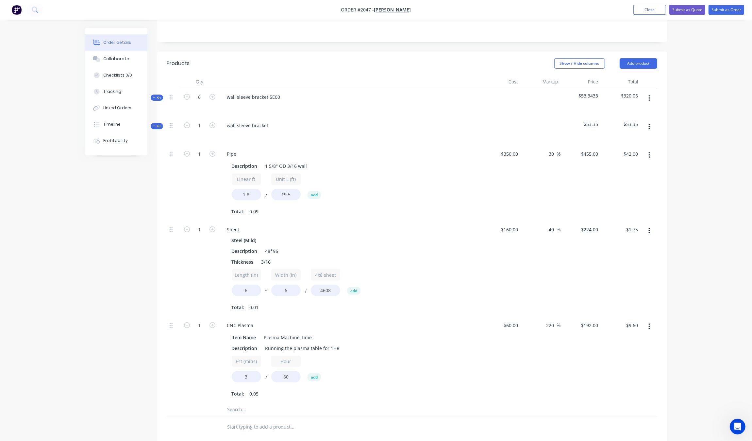
click at [653, 124] on button "button" at bounding box center [649, 127] width 15 height 12
drag, startPoint x: 630, startPoint y: 195, endPoint x: 587, endPoint y: 192, distance: 43.3
click at [631, 195] on div "Delete" at bounding box center [626, 195] width 50 height 9
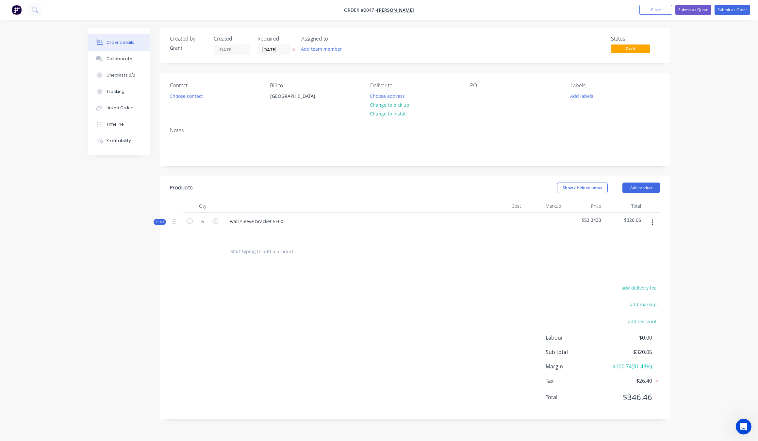
drag, startPoint x: 650, startPoint y: 214, endPoint x: 654, endPoint y: 218, distance: 5.1
click at [651, 216] on div at bounding box center [652, 226] width 16 height 28
click at [658, 221] on button "button" at bounding box center [652, 222] width 15 height 12
click at [169, 224] on div "Qty Cost Markup Price Total Kit 6 wall sleeve bracket 5E00 $53.3433 $320.06" at bounding box center [415, 230] width 510 height 63
click at [165, 225] on div "Qty Cost Markup Price Total Kit 6 wall sleeve bracket 5E00 $53.3433 $320.06" at bounding box center [415, 230] width 510 height 63
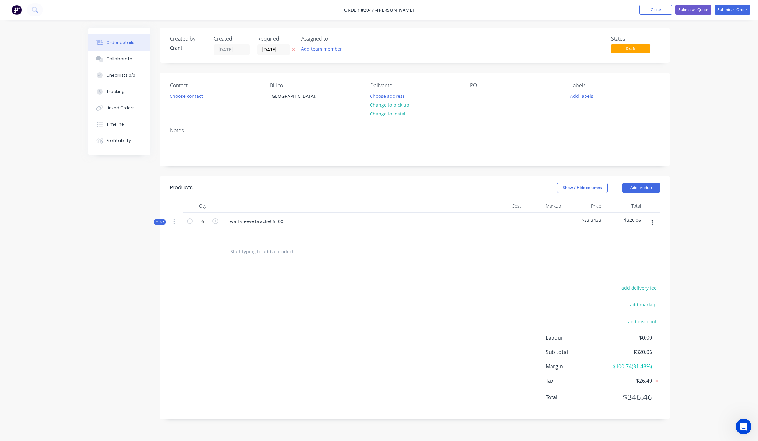
click at [160, 225] on div "Kit" at bounding box center [160, 222] width 12 height 6
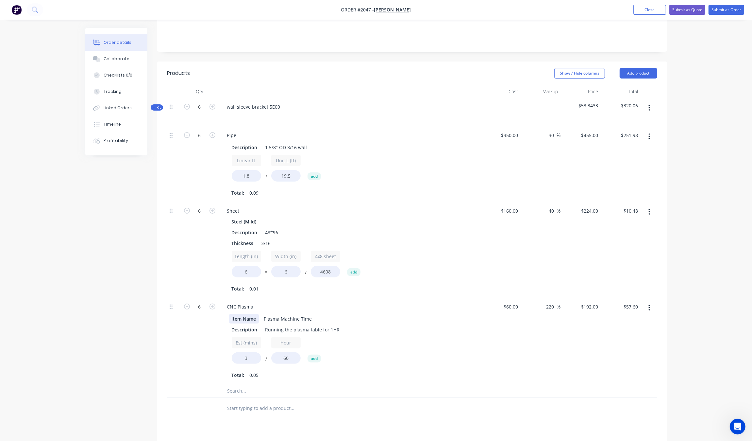
scroll to position [204, 0]
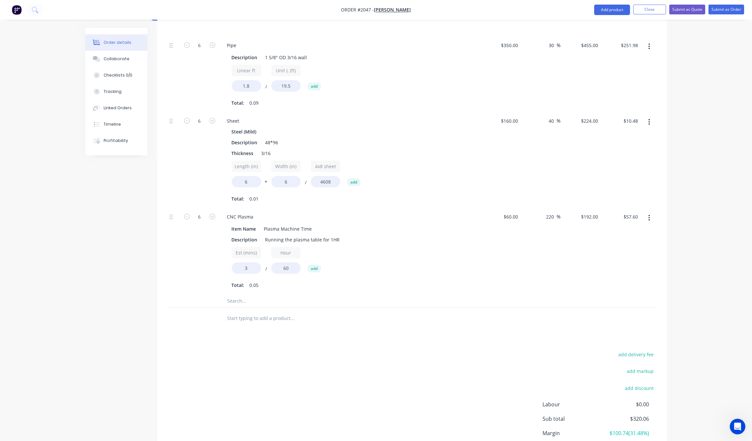
click at [255, 301] on input "text" at bounding box center [292, 300] width 131 height 13
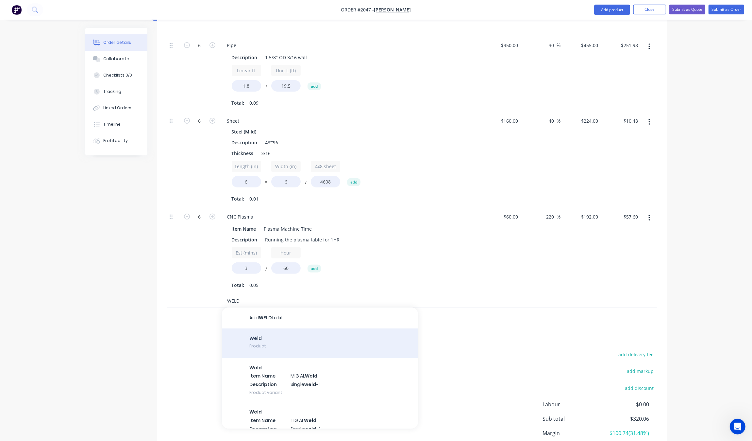
type input "WELD"
click at [298, 340] on div "Weld Product" at bounding box center [320, 342] width 196 height 29
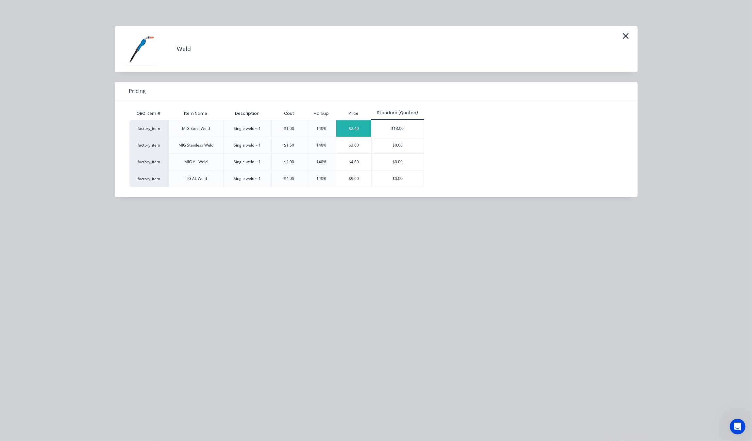
click at [348, 132] on div "$2.40" at bounding box center [353, 128] width 35 height 16
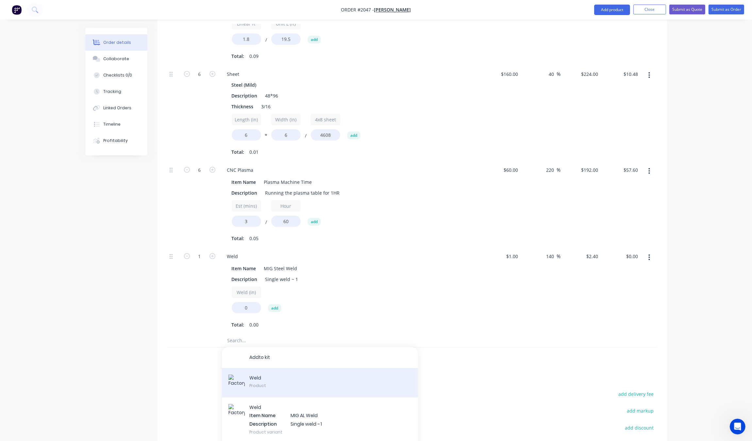
scroll to position [327, 0]
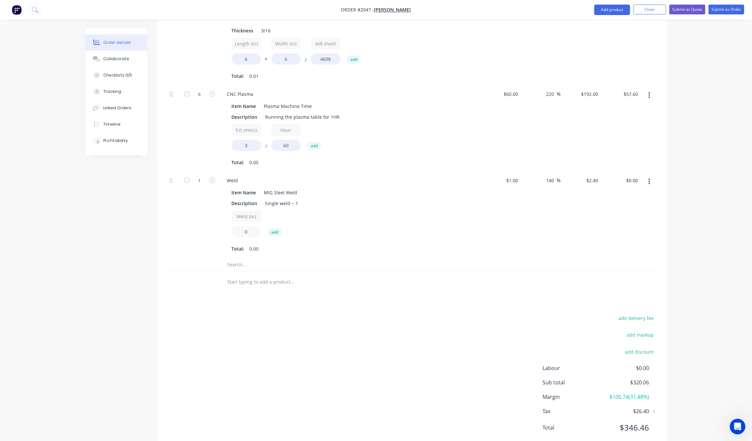
drag, startPoint x: 248, startPoint y: 235, endPoint x: 218, endPoint y: 233, distance: 30.4
click at [218, 233] on div "1 Weld Item Name MIG Steel Weld Description Single weld ~ 1 Weld (in) 0 add Tot…" at bounding box center [412, 215] width 490 height 86
type input "24"
type input "$57.60"
click at [258, 339] on div "add delivery fee add markup add discount Labour $0.00 Sub total $377.66 Margin …" at bounding box center [412, 376] width 490 height 126
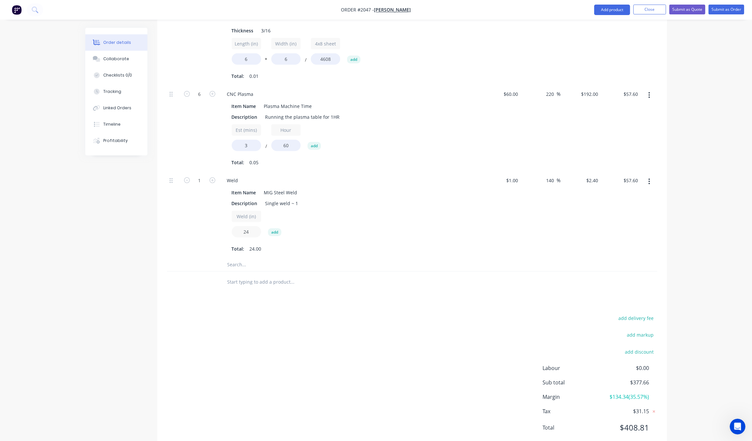
drag, startPoint x: 259, startPoint y: 231, endPoint x: 231, endPoint y: 231, distance: 27.5
click at [232, 231] on input "24" at bounding box center [246, 231] width 29 height 11
type input "12"
type input "$28.80"
click at [296, 328] on div "add delivery fee add markup add discount Labour $0.00 Sub total $348.86 Margin …" at bounding box center [412, 376] width 490 height 126
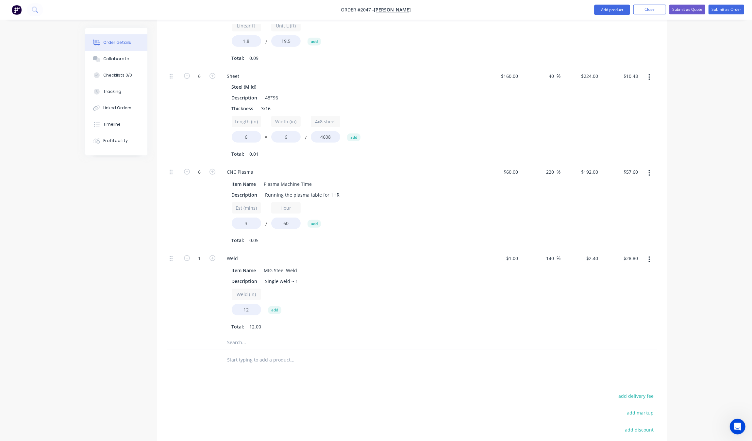
scroll to position [264, 0]
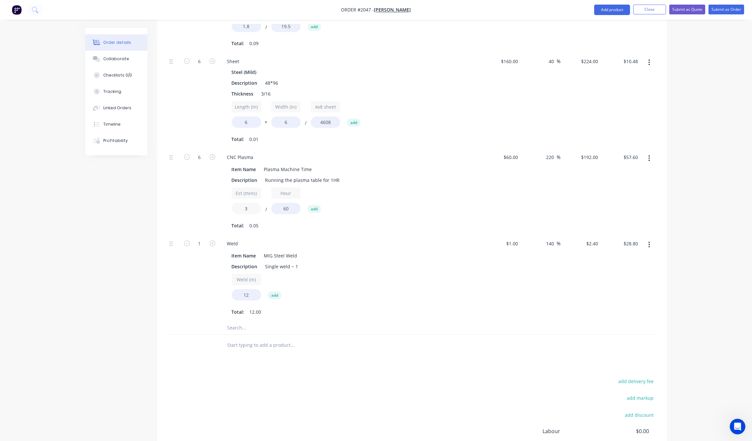
click at [230, 208] on div "Item Name Plasma Machine Time Description Running the plasma table for 1HR Est …" at bounding box center [350, 196] width 256 height 67
type input "5"
type input "$95.96"
click at [190, 203] on div "6" at bounding box center [199, 191] width 39 height 86
drag, startPoint x: 254, startPoint y: 125, endPoint x: 233, endPoint y: 127, distance: 21.0
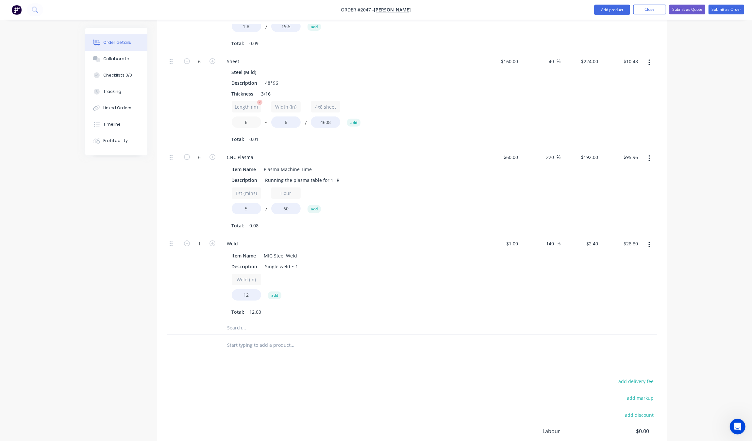
click at [233, 127] on div "Length (in) 6" at bounding box center [246, 114] width 29 height 27
type input "12"
type input "$20.97"
drag, startPoint x: 293, startPoint y: 123, endPoint x: 261, endPoint y: 128, distance: 32.1
click at [261, 128] on div "Length (in) 12 * Width (in) 6 / 4x8 sheet 4608 add" at bounding box center [350, 115] width 237 height 29
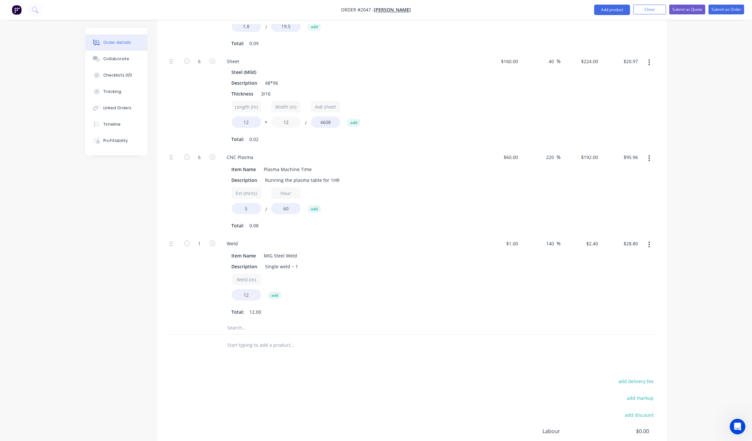
type input "12"
type input "$42.07"
click at [192, 180] on div "6" at bounding box center [199, 191] width 39 height 86
drag, startPoint x: 251, startPoint y: 125, endPoint x: 221, endPoint y: 134, distance: 31.6
click at [221, 131] on div "Sheet Steel (Mild) Description 48*96 Thickness 3/16 Length (in) 12 * Width (in)…" at bounding box center [349, 101] width 261 height 96
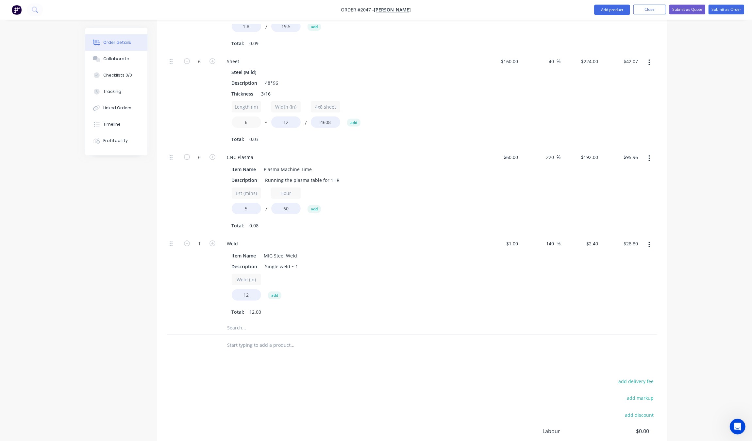
type input "6"
type input "$20.97"
click at [200, 195] on div "6" at bounding box center [199, 191] width 39 height 86
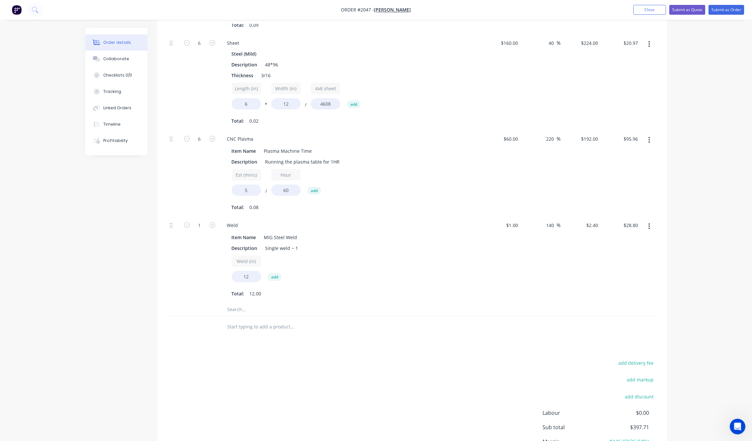
scroll to position [141, 0]
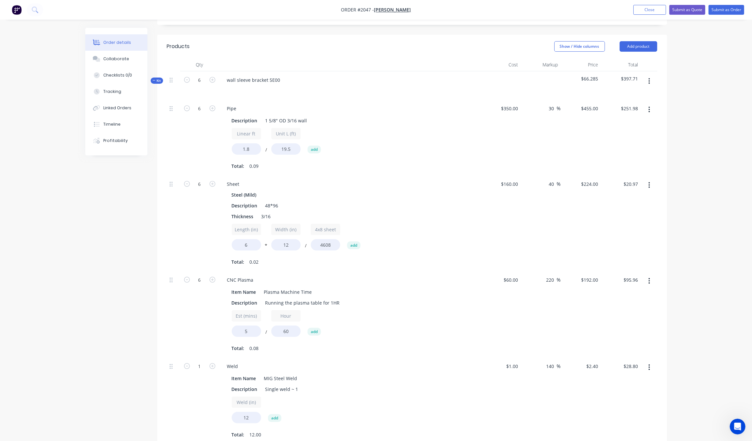
click at [152, 80] on div "Kit" at bounding box center [157, 80] width 12 height 6
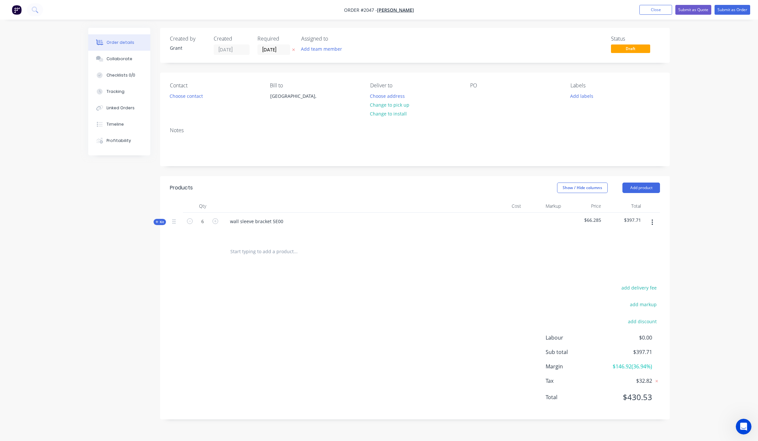
click at [212, 303] on div "add delivery fee add markup add discount Labour $0.00 Sub total $397.71 Margin …" at bounding box center [415, 346] width 490 height 126
click at [694, 211] on div "Order details Collaborate Checklists 0/0 Tracking Linked Orders Timeline Profit…" at bounding box center [379, 220] width 758 height 441
click at [260, 231] on div at bounding box center [353, 230] width 256 height 9
click at [230, 223] on div "wall sleeve bracket 5E00" at bounding box center [257, 220] width 64 height 9
click at [0, 0] on lt-strong "W" at bounding box center [0, 0] width 0 height 0
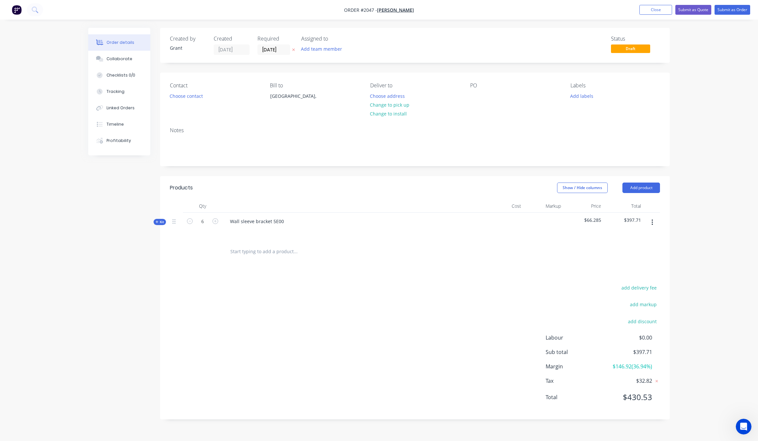
click at [177, 259] on div at bounding box center [176, 251] width 13 height 21
click at [657, 223] on button "button" at bounding box center [652, 222] width 15 height 12
click at [657, 221] on button "button" at bounding box center [652, 222] width 15 height 12
click at [385, 274] on div "Products Show / Hide columns Add product Qty Cost Markup Price Total Kit 6 Wall…" at bounding box center [415, 297] width 510 height 243
click at [652, 221] on icon "button" at bounding box center [652, 222] width 1 height 6
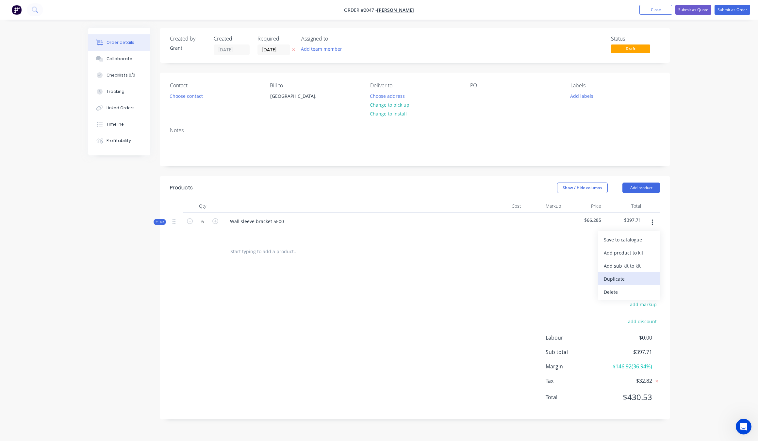
click at [619, 276] on div "Duplicate" at bounding box center [629, 278] width 50 height 9
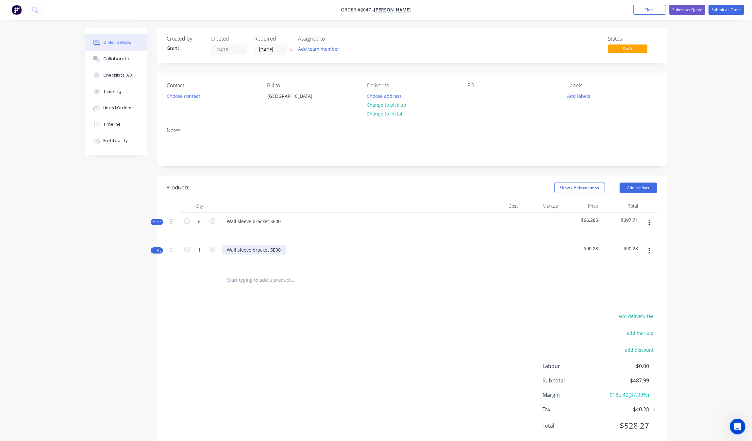
click at [272, 248] on div "Wall sleeve bracket 5E00" at bounding box center [254, 249] width 64 height 9
click at [257, 316] on div "add delivery fee add markup add discount Labour $0.00 Sub total $487.99 Margin …" at bounding box center [412, 374] width 490 height 126
click at [648, 252] on button "button" at bounding box center [649, 251] width 15 height 12
click at [618, 303] on div "Duplicate" at bounding box center [626, 306] width 50 height 9
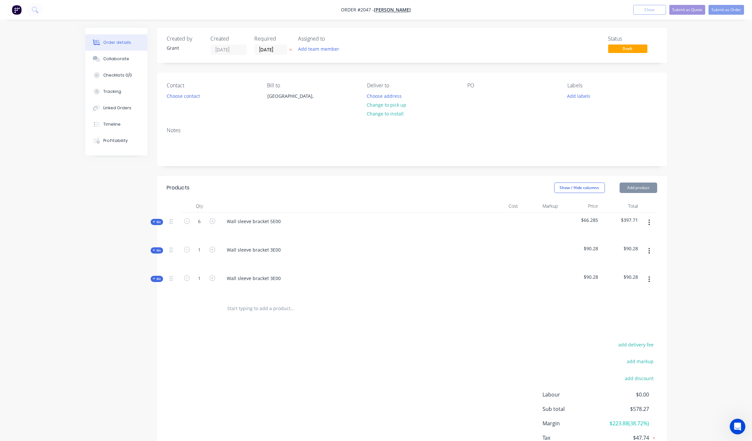
drag, startPoint x: 689, startPoint y: 267, endPoint x: 650, endPoint y: 277, distance: 40.3
click at [689, 267] on div "Order details Collaborate Checklists 0/0 Tracking Linked Orders Timeline Profit…" at bounding box center [376, 243] width 752 height 486
click at [650, 278] on icon "button" at bounding box center [649, 279] width 2 height 7
click at [620, 337] on div "Duplicate" at bounding box center [626, 335] width 50 height 9
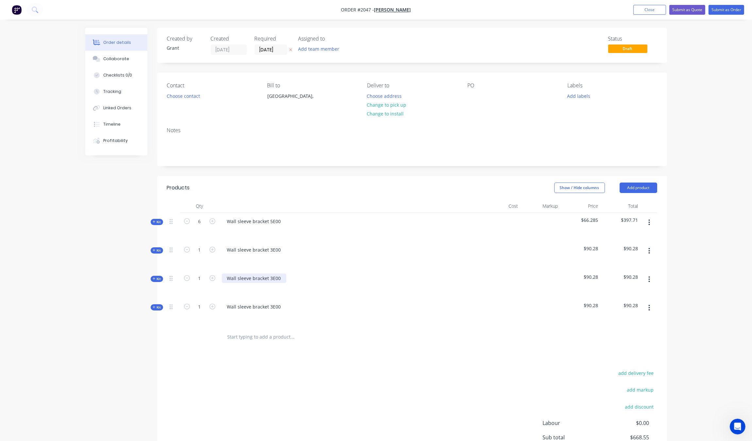
click at [269, 279] on div "Wall sleeve bracket 3E00" at bounding box center [254, 277] width 64 height 9
click at [271, 279] on div "Wall sleeve bracket 3E00" at bounding box center [254, 277] width 64 height 9
click at [270, 305] on div "Wall sleeve bracket 3E00" at bounding box center [254, 306] width 64 height 9
click at [160, 254] on div "Qty Cost Markup Price Total Kit 6 Wall sleeve bracket 5E00 $66.285 $397.71 Kit …" at bounding box center [412, 273] width 510 height 148
click at [154, 248] on icon at bounding box center [154, 249] width 3 height 3
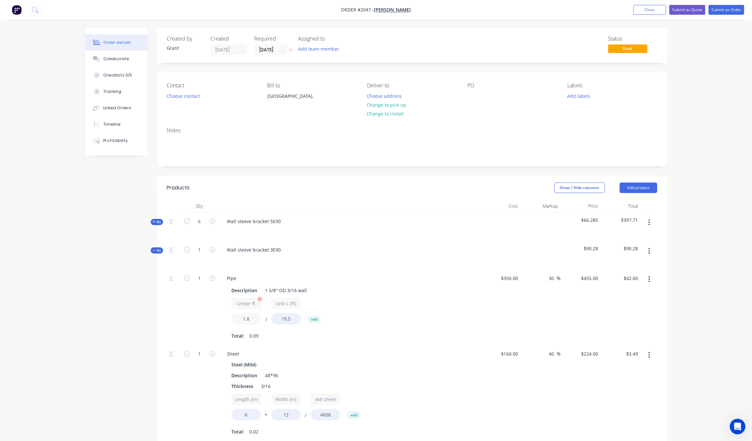
drag, startPoint x: 258, startPoint y: 319, endPoint x: 246, endPoint y: 316, distance: 12.6
click at [246, 316] on input "1.8" at bounding box center [246, 318] width 29 height 11
click at [252, 323] on input "1.8" at bounding box center [246, 318] width 29 height 11
type input "2"
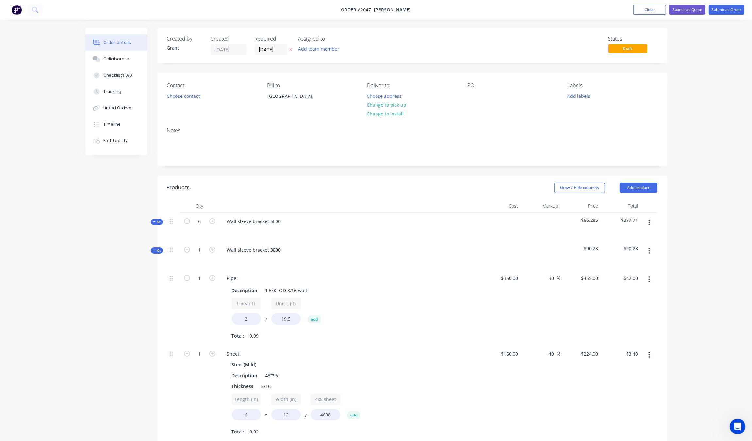
type input "$46.68"
drag, startPoint x: 103, startPoint y: 316, endPoint x: 106, endPoint y: 313, distance: 3.5
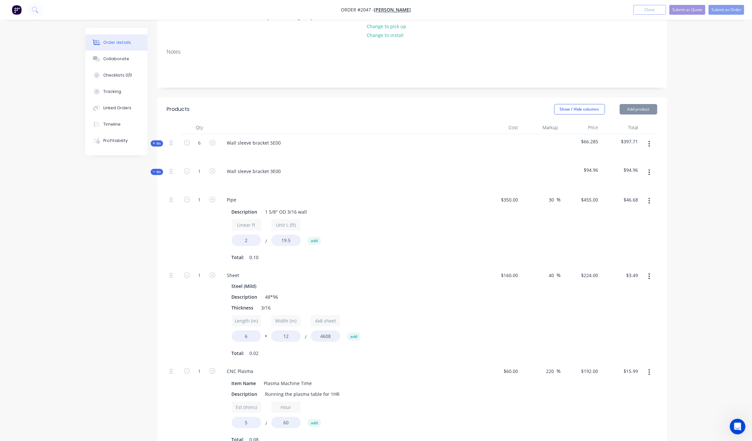
scroll to position [82, 0]
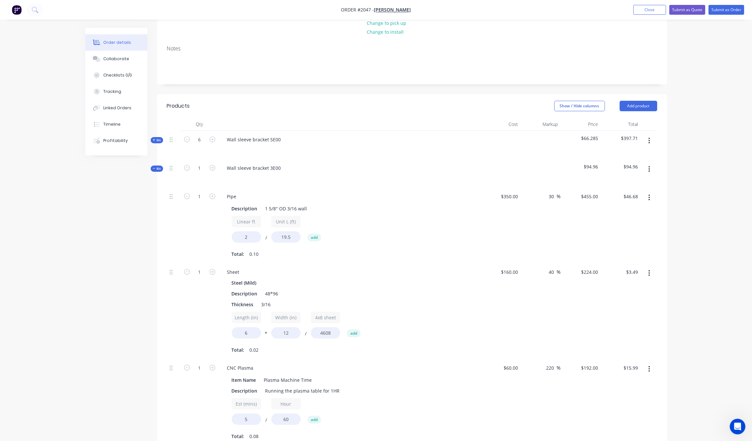
click at [113, 307] on div "Created by [PERSON_NAME] Created [DATE] Required [DATE] Assigned to Add team me…" at bounding box center [376, 367] width 582 height 843
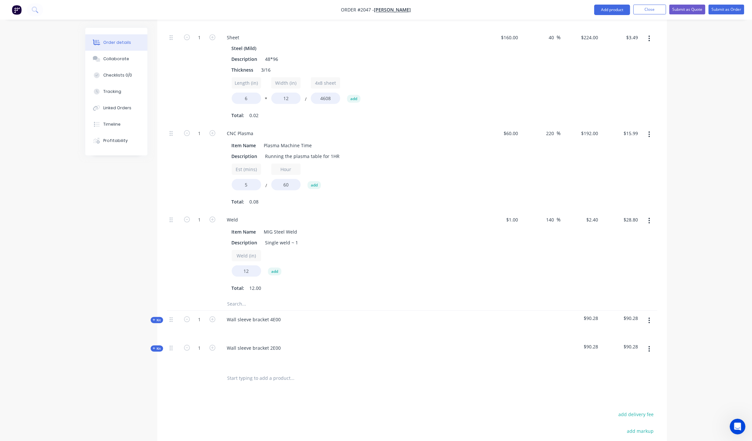
scroll to position [368, 0]
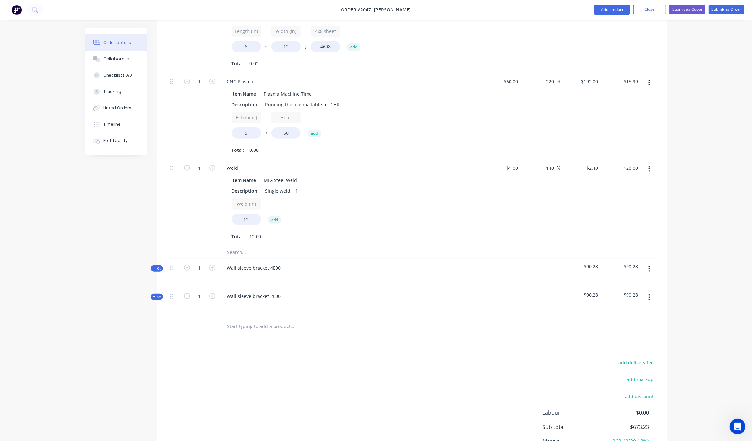
click at [153, 271] on span "Kit" at bounding box center [157, 268] width 8 height 5
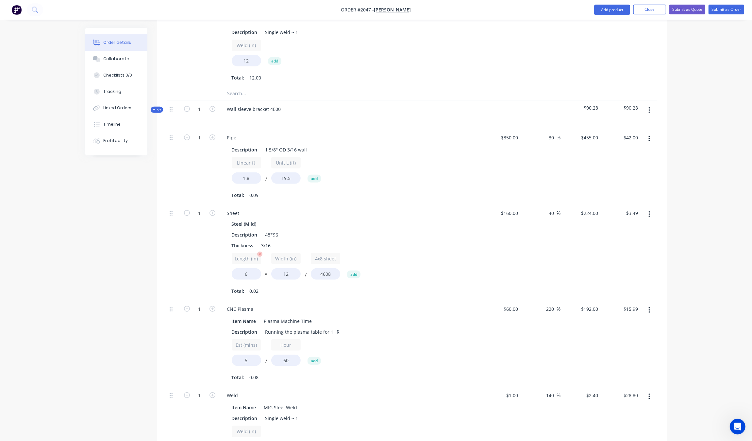
scroll to position [531, 0]
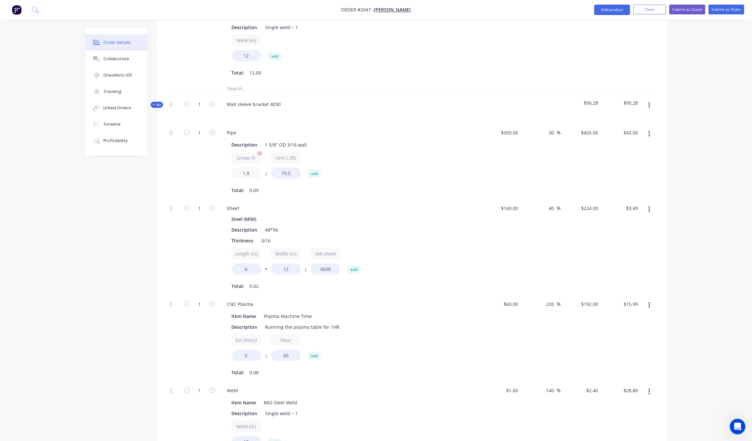
click at [254, 178] on input "1.8" at bounding box center [246, 172] width 29 height 11
type input "1.5"
type input "$34.99"
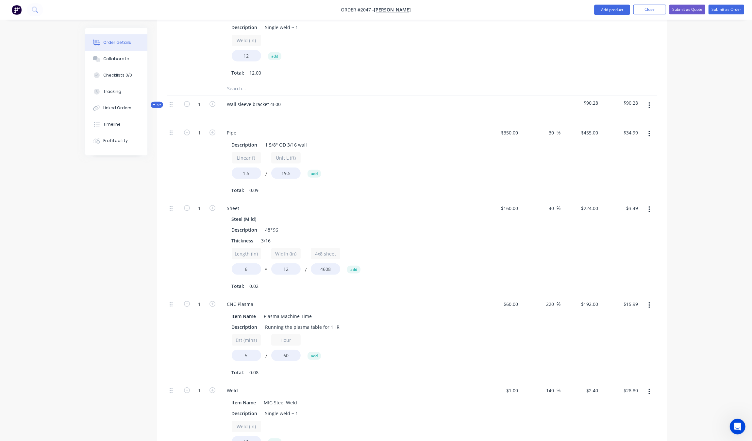
click at [66, 232] on div "Order details Collaborate Checklists 0/0 Tracking Linked Orders Timeline Profit…" at bounding box center [376, 83] width 752 height 1228
click at [156, 106] on span "Kit" at bounding box center [157, 104] width 8 height 5
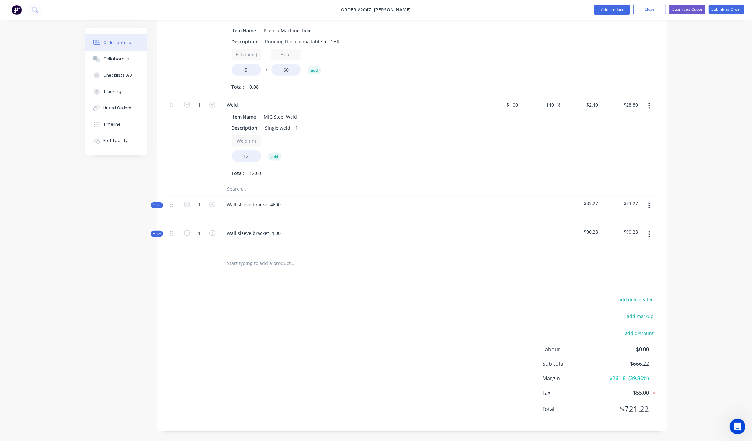
scroll to position [431, 0]
click at [157, 236] on div "Kit" at bounding box center [157, 233] width 12 height 6
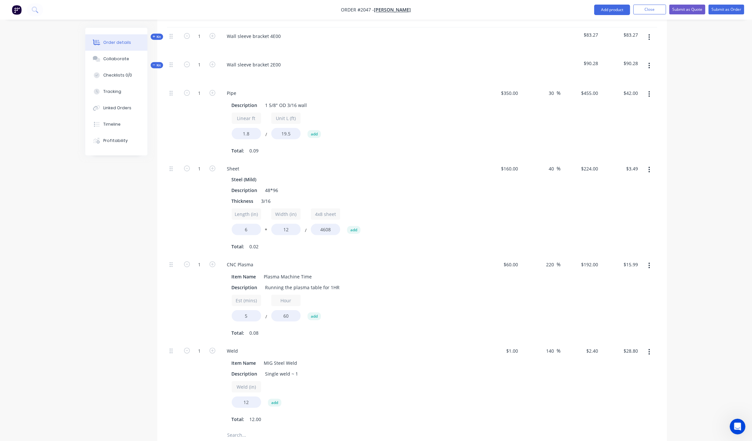
scroll to position [553, 0]
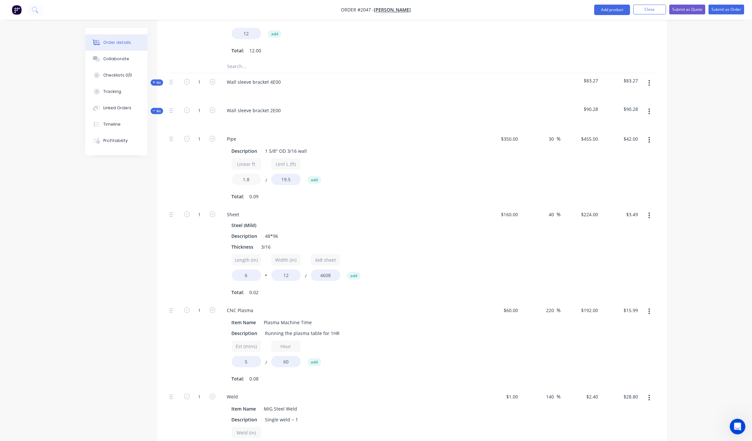
drag, startPoint x: 249, startPoint y: 180, endPoint x: 228, endPoint y: 180, distance: 21.2
click at [228, 180] on div "Description 1 5/8" OD 3/16 wall Linear ft 1.8 / Unit L (ft) 19.5 add Total: 0.09" at bounding box center [350, 173] width 256 height 57
type input "1.6"
type input "$37.36"
drag, startPoint x: 123, startPoint y: 177, endPoint x: 128, endPoint y: 156, distance: 21.2
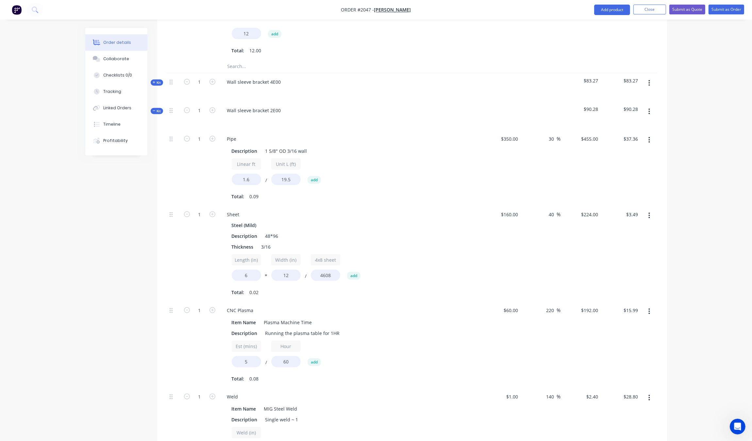
click at [123, 174] on div "Created by [PERSON_NAME] Created [DATE] Required [DATE] Assigned to Add team me…" at bounding box center [376, 74] width 582 height 1201
click at [154, 110] on icon at bounding box center [154, 110] width 3 height 3
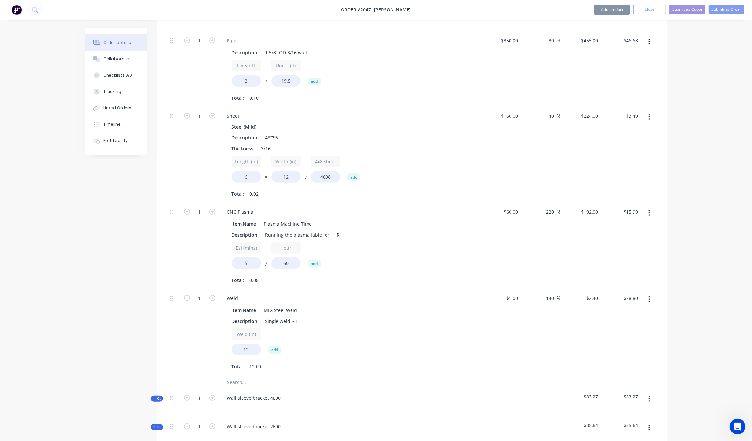
scroll to position [186, 0]
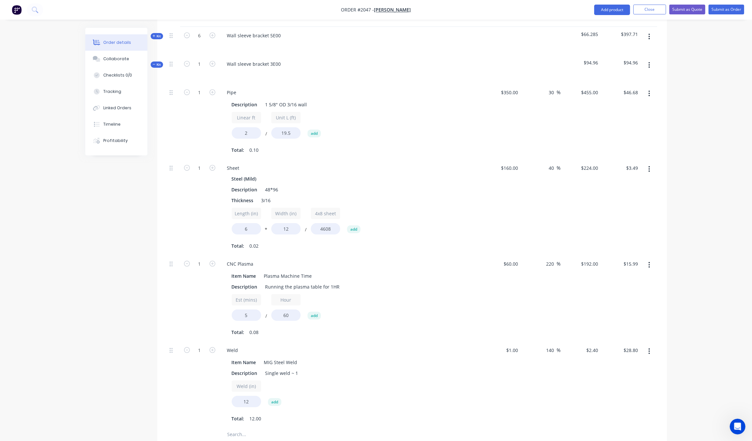
click at [153, 68] on div "Order details Collaborate Checklists 0/0 Tracking Linked Orders Timeline Profit…" at bounding box center [121, 91] width 72 height 127
click at [153, 66] on span "Kit" at bounding box center [157, 64] width 8 height 5
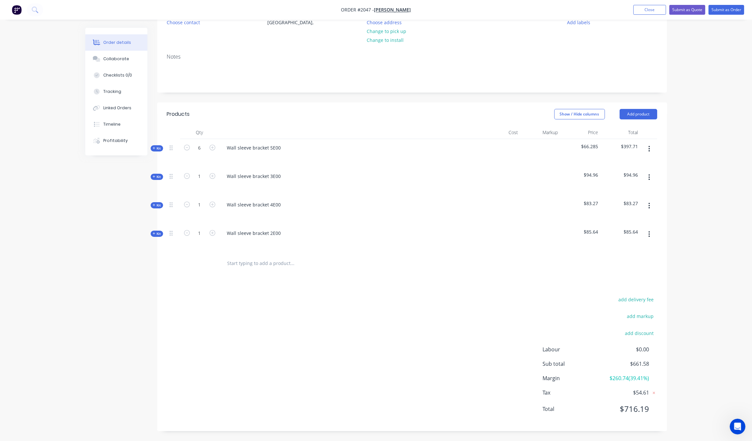
scroll to position [74, 0]
click at [125, 260] on div "Created by [PERSON_NAME] Created [DATE] Required [DATE] Assigned to Add team me…" at bounding box center [376, 197] width 582 height 486
click at [405, 373] on div "add delivery fee add markup add discount Labour $0.00 Sub total $661.58 Margin …" at bounding box center [412, 358] width 490 height 126
drag, startPoint x: 342, startPoint y: 317, endPoint x: 345, endPoint y: 314, distance: 4.2
click at [357, 314] on div "add delivery fee add markup add discount Labour $0.00 Sub total $661.58 Margin …" at bounding box center [412, 358] width 490 height 126
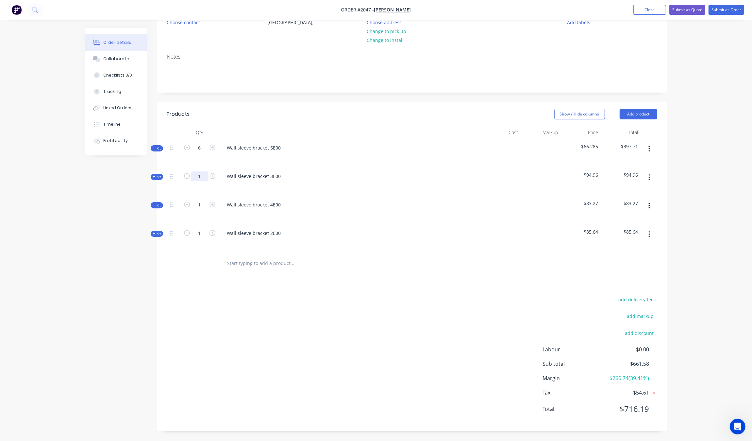
click at [197, 153] on input "1" at bounding box center [199, 148] width 17 height 10
type input "6"
click at [77, 239] on div "Order details Collaborate Checklists 0/0 Tracking Linked Orders Timeline Profit…" at bounding box center [376, 183] width 752 height 514
type input "6"
drag, startPoint x: 106, startPoint y: 247, endPoint x: 144, endPoint y: 249, distance: 38.3
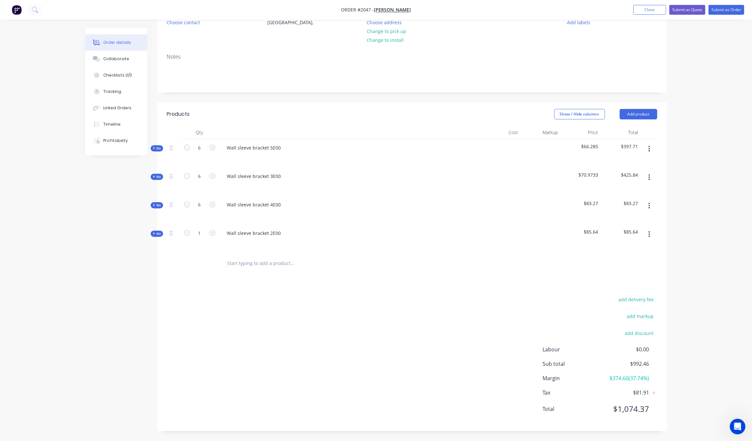
click at [109, 248] on div "Created by [PERSON_NAME] Created [DATE] Required [DATE] Assigned to Add team me…" at bounding box center [376, 197] width 582 height 486
click at [201, 153] on input "1" at bounding box center [199, 148] width 17 height 10
type input "6"
click at [128, 312] on div "Created by [PERSON_NAME] Created [DATE] Required [DATE] Assigned to Add team me…" at bounding box center [376, 197] width 582 height 486
click at [248, 315] on div "add delivery fee add markup add discount Labour $0.00 Sub total $1,549.10 Margi…" at bounding box center [412, 358] width 490 height 126
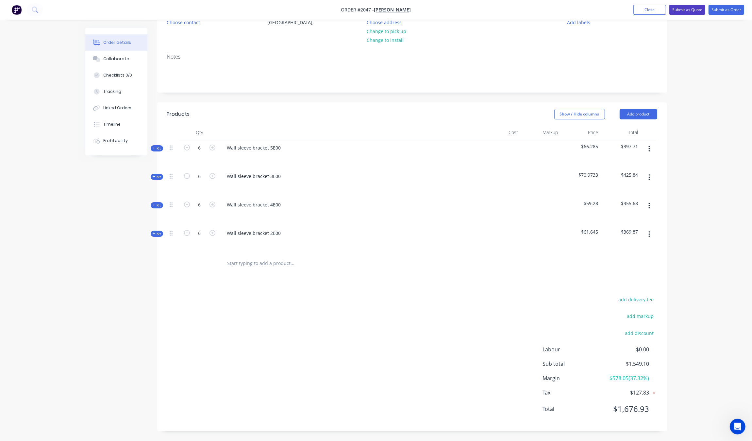
click at [702, 10] on button "Submit as Quote" at bounding box center [687, 10] width 36 height 10
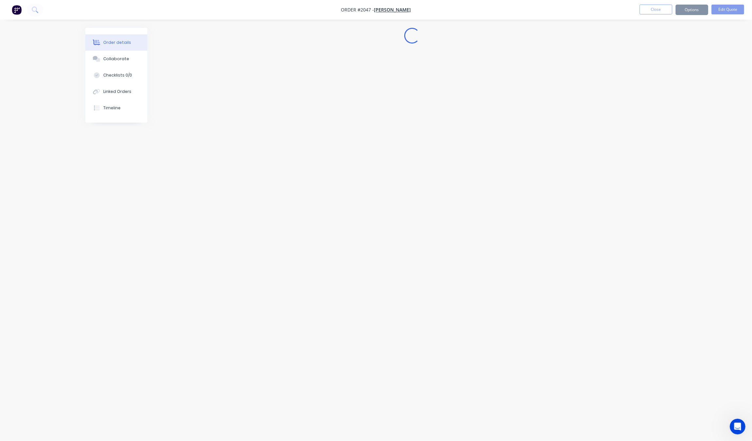
scroll to position [0, 0]
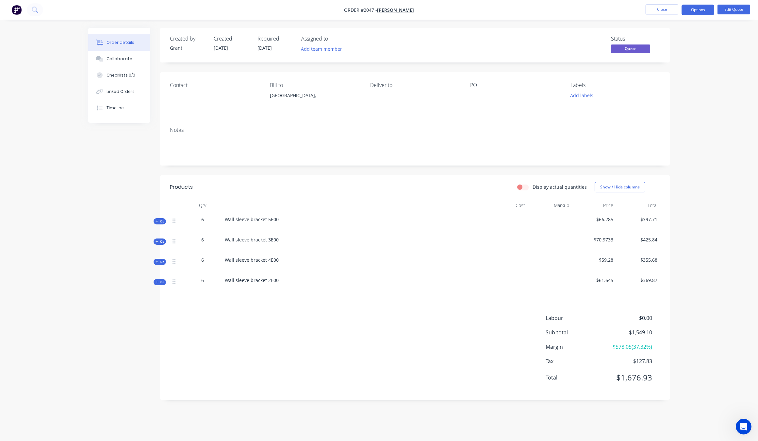
drag, startPoint x: 193, startPoint y: 89, endPoint x: 180, endPoint y: 91, distance: 12.9
click at [190, 89] on div "Contact" at bounding box center [215, 97] width 90 height 30
click at [185, 103] on div "Contact" at bounding box center [215, 97] width 90 height 30
click at [727, 9] on button "Edit Quote" at bounding box center [734, 10] width 33 height 10
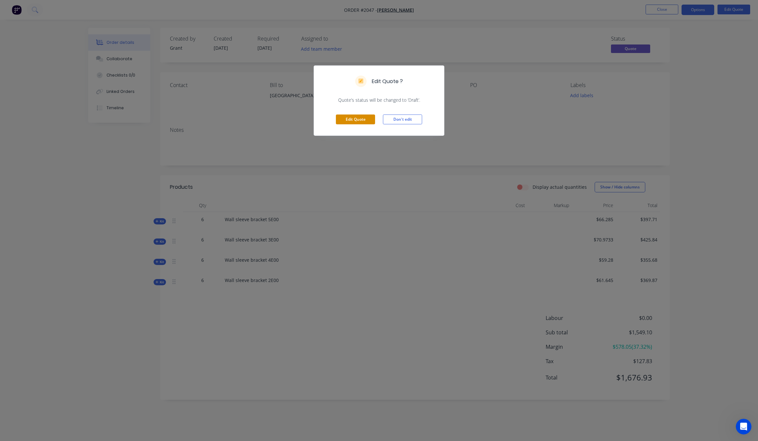
drag, startPoint x: 335, startPoint y: 123, endPoint x: 350, endPoint y: 123, distance: 14.7
click at [339, 123] on div "Edit Quote Don't edit" at bounding box center [379, 119] width 130 height 32
click at [351, 122] on button "Edit Quote" at bounding box center [355, 119] width 39 height 10
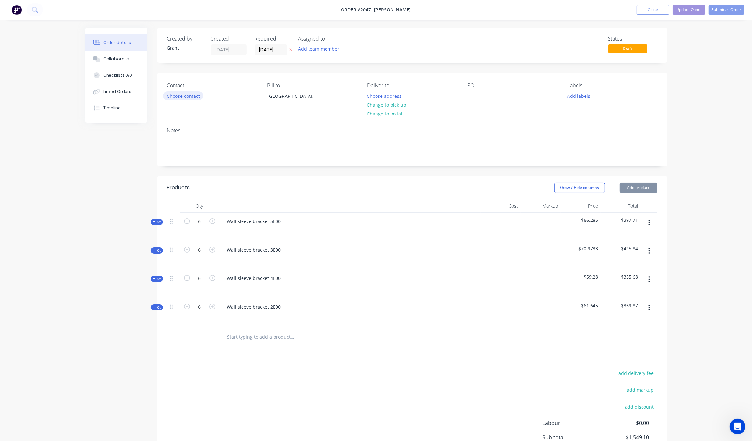
click at [185, 97] on button "Choose contact" at bounding box center [183, 95] width 40 height 9
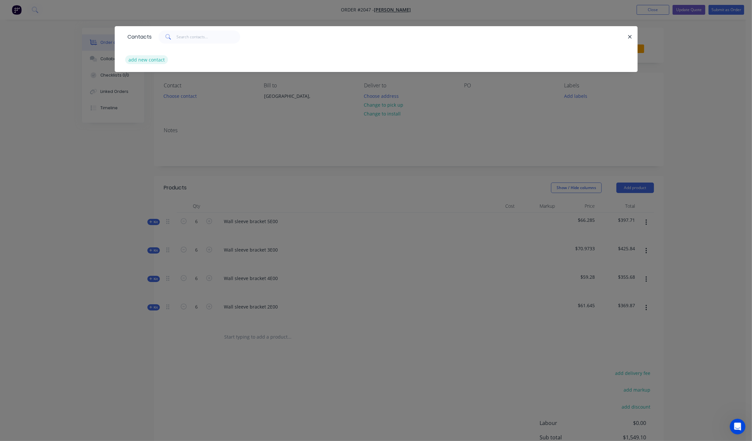
click at [158, 58] on button "add new contact" at bounding box center [146, 59] width 43 height 9
select select "AU"
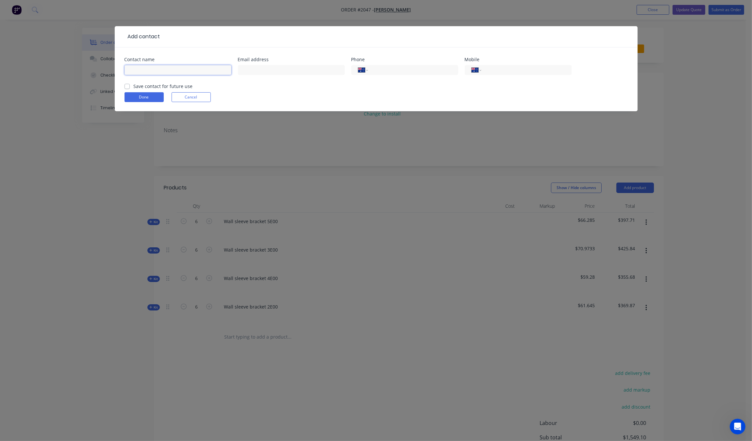
click at [176, 68] on input "text" at bounding box center [178, 70] width 107 height 10
type input "g"
type input "[PERSON_NAME]"
click at [272, 68] on input "text" at bounding box center [291, 70] width 107 height 10
paste input "[EMAIL_ADDRESS][DOMAIN_NAME]"
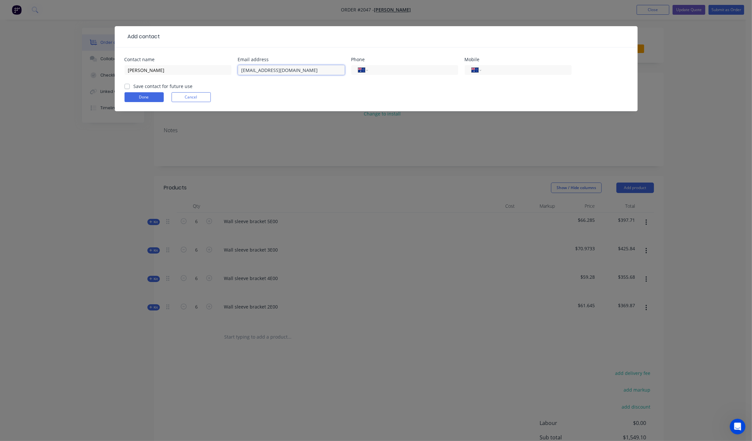
type input "[EMAIL_ADDRESS][DOMAIN_NAME]"
drag, startPoint x: 437, startPoint y: 79, endPoint x: 426, endPoint y: 68, distance: 15.5
click at [438, 77] on div "International [GEOGRAPHIC_DATA] [GEOGRAPHIC_DATA] [GEOGRAPHIC_DATA] [GEOGRAPHIC…" at bounding box center [404, 72] width 107 height 19
click at [424, 68] on input "tel" at bounding box center [412, 70] width 78 height 8
click at [436, 66] on div "International [GEOGRAPHIC_DATA] [GEOGRAPHIC_DATA] [GEOGRAPHIC_DATA] [GEOGRAPHIC…" at bounding box center [404, 70] width 107 height 10
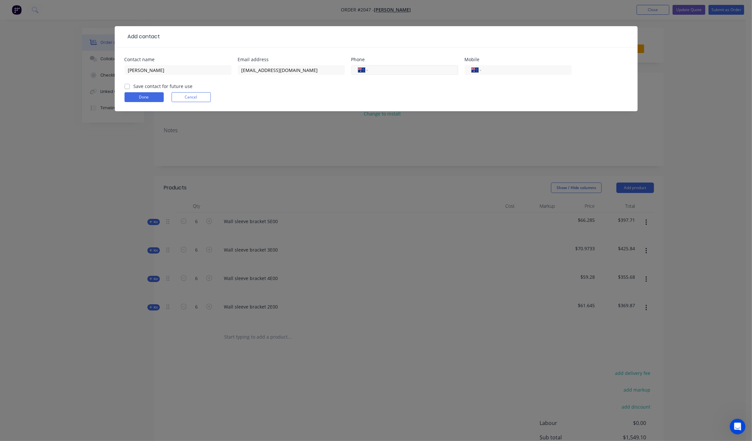
click at [436, 69] on input "tel" at bounding box center [412, 70] width 78 height 8
paste input "2107257335"
type input "2107257335"
click at [361, 73] on select "International [GEOGRAPHIC_DATA] [GEOGRAPHIC_DATA] [GEOGRAPHIC_DATA] [GEOGRAPHIC…" at bounding box center [363, 69] width 10 height 9
select select "US"
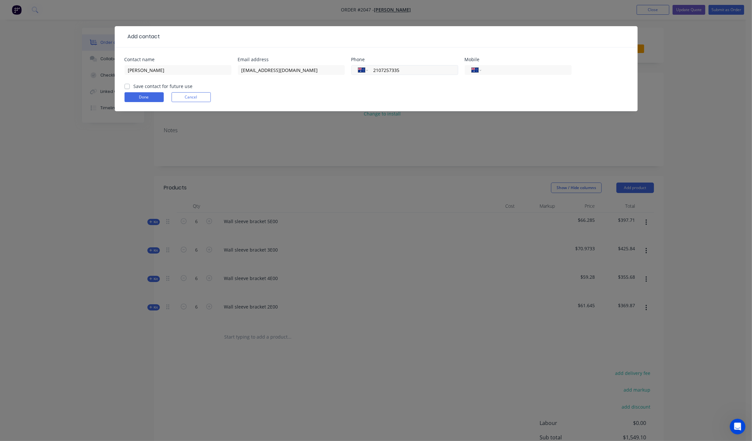
click at [358, 65] on select "International [GEOGRAPHIC_DATA] [GEOGRAPHIC_DATA] [GEOGRAPHIC_DATA] [GEOGRAPHIC…" at bounding box center [363, 69] width 10 height 9
type input "[PHONE_NUMBER]"
click at [155, 87] on label "Save contact for future use" at bounding box center [163, 86] width 59 height 7
click at [130, 87] on input "Save contact for future use" at bounding box center [127, 86] width 5 height 6
checkbox input "true"
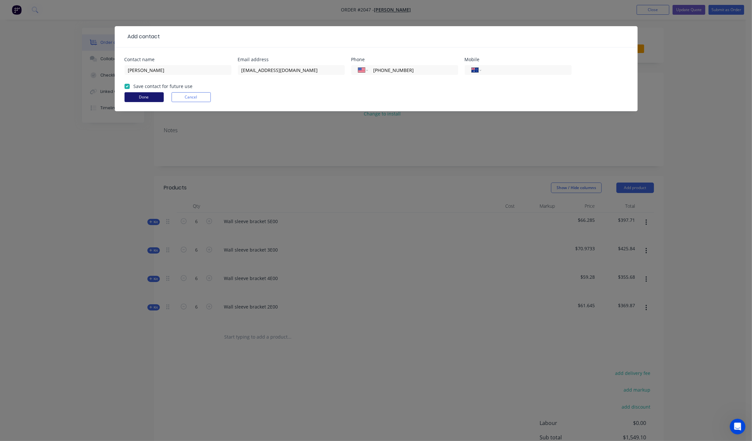
click at [142, 97] on button "Done" at bounding box center [144, 97] width 39 height 10
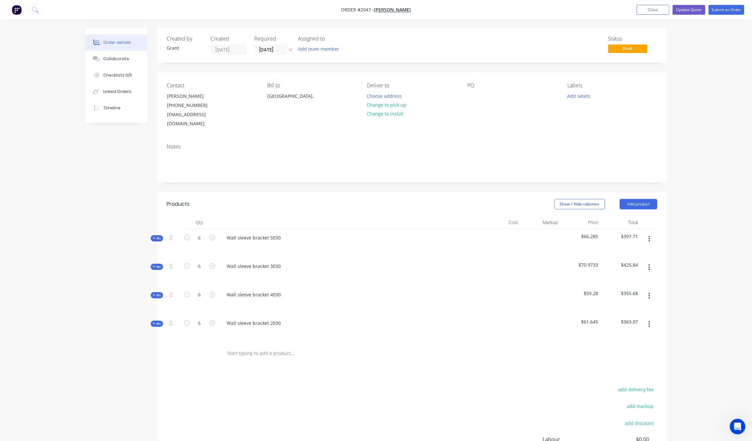
click at [96, 189] on div "Created by [PERSON_NAME] Created [DATE] Required [DATE] Assigned to Add team me…" at bounding box center [376, 279] width 582 height 503
click at [391, 106] on button "Change to pick up" at bounding box center [386, 104] width 46 height 9
click at [486, 99] on div "PO" at bounding box center [512, 105] width 90 height 46
click at [477, 94] on div at bounding box center [472, 95] width 10 height 9
click at [533, 114] on div "PO" at bounding box center [512, 105] width 90 height 46
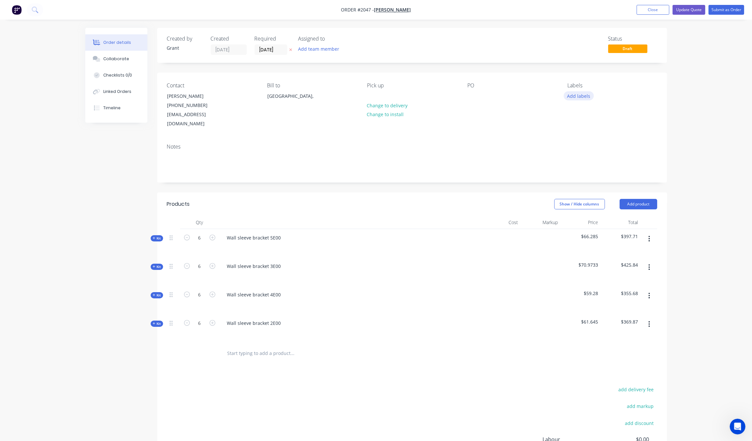
click at [584, 98] on button "Add labels" at bounding box center [579, 95] width 30 height 9
click at [610, 155] on div "Plasma edit" at bounding box center [616, 154] width 85 height 13
click at [580, 155] on div at bounding box center [579, 154] width 13 height 13
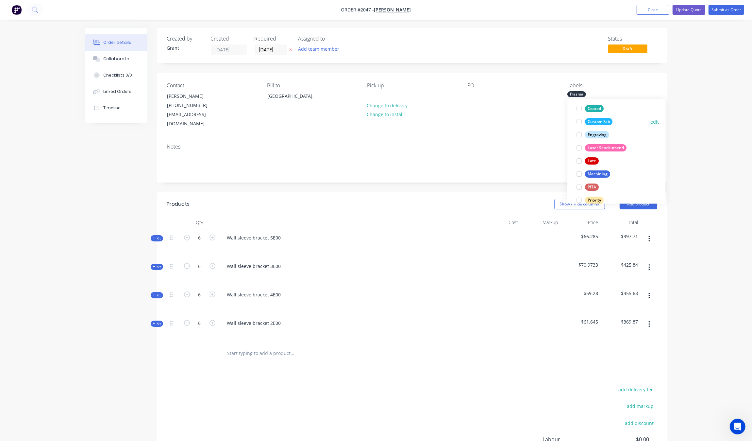
click at [580, 122] on div at bounding box center [579, 121] width 13 height 13
click at [507, 123] on div "Contact [PERSON_NAME] [PHONE_NUMBER] [EMAIL_ADDRESS][DOMAIN_NAME] Bill to [GEOG…" at bounding box center [412, 106] width 510 height 66
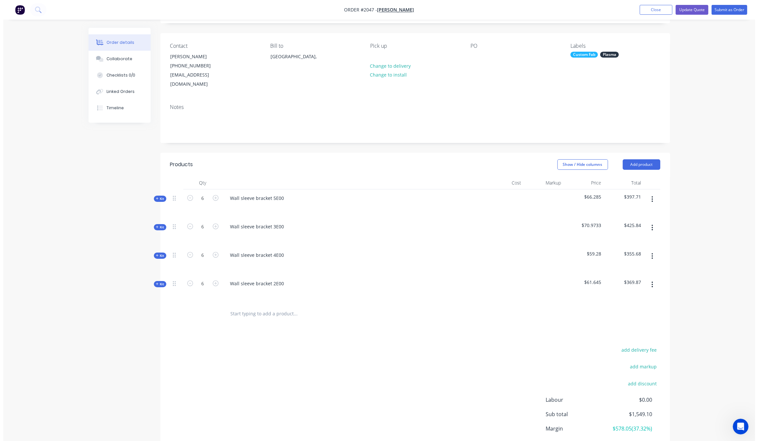
scroll to position [0, 0]
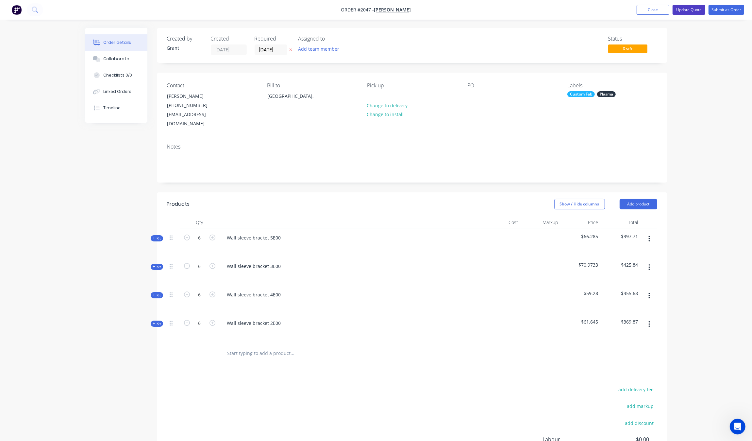
click at [693, 10] on button "Update Quote" at bounding box center [689, 10] width 33 height 10
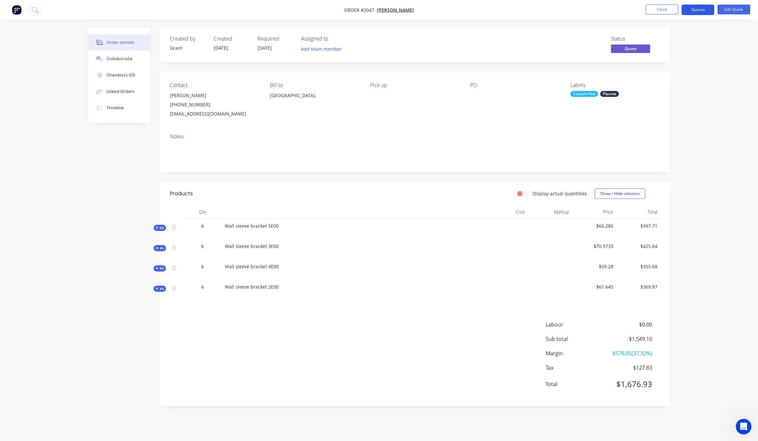
click at [705, 9] on button "Options" at bounding box center [698, 10] width 33 height 10
click at [685, 41] on div "Quote" at bounding box center [678, 39] width 60 height 9
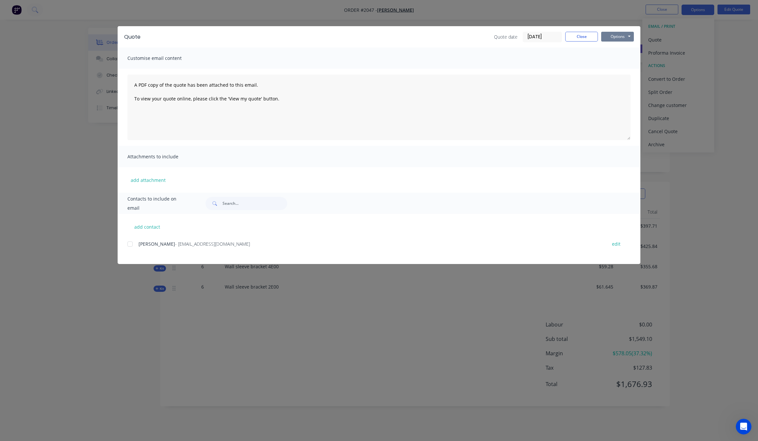
click at [628, 33] on button "Options" at bounding box center [617, 37] width 33 height 10
click at [623, 51] on button "Preview" at bounding box center [622, 48] width 42 height 11
drag, startPoint x: 635, startPoint y: 276, endPoint x: 635, endPoint y: 283, distance: 7.2
click at [635, 281] on div "Quote Quote date [DATE] Close Options Preview Print Email Customise email conte…" at bounding box center [379, 220] width 758 height 441
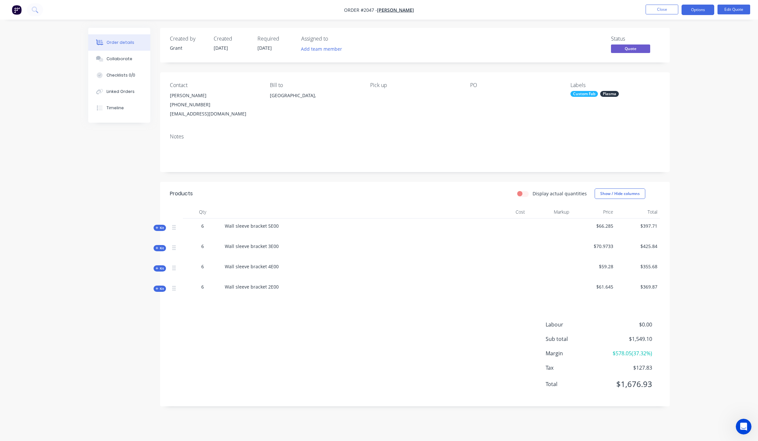
click at [700, 199] on div "Order details Collaborate Checklists 0/0 Linked Orders Timeline Order details C…" at bounding box center [379, 220] width 758 height 441
